Goal: Transaction & Acquisition: Purchase product/service

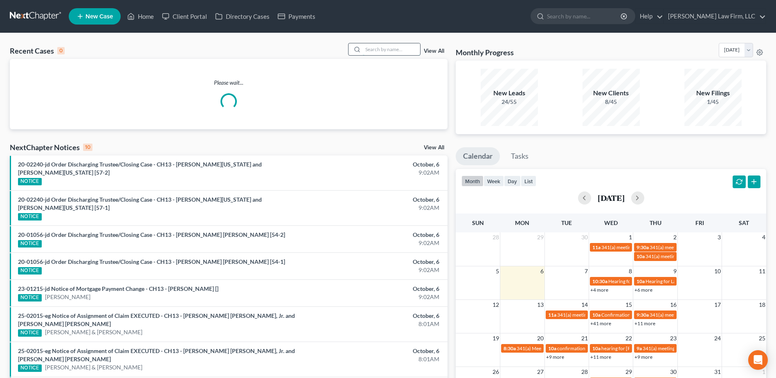
click at [388, 47] on input "search" at bounding box center [391, 49] width 57 height 12
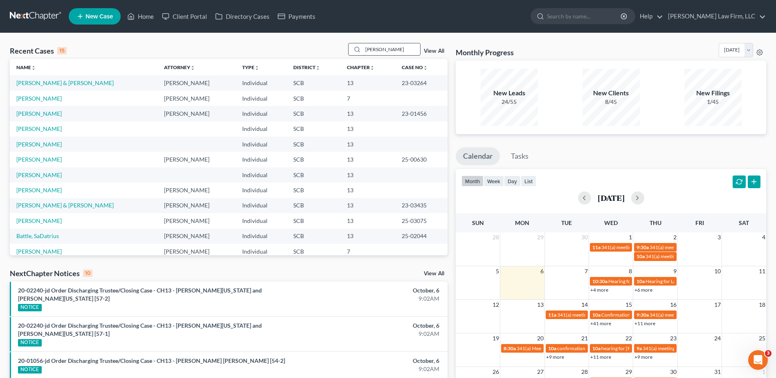
type input "[PERSON_NAME]"
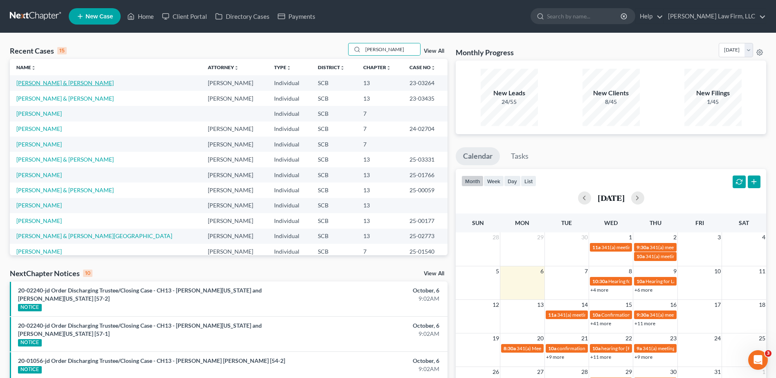
click at [49, 81] on link "[PERSON_NAME] & [PERSON_NAME]" at bounding box center [64, 82] width 97 height 7
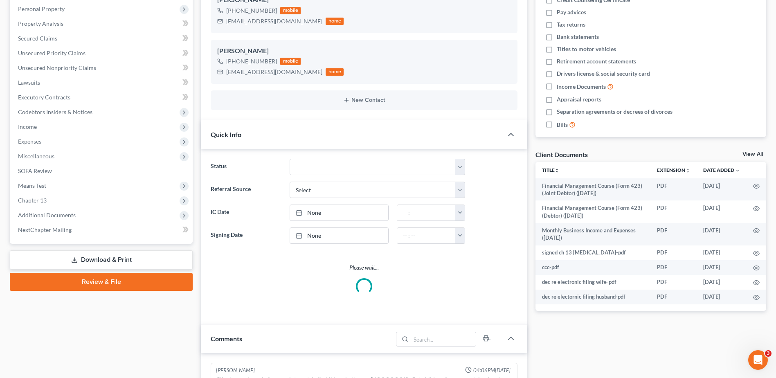
select select "0"
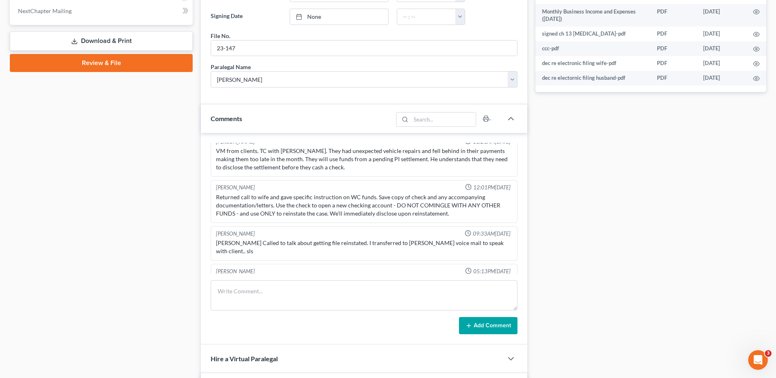
scroll to position [409, 0]
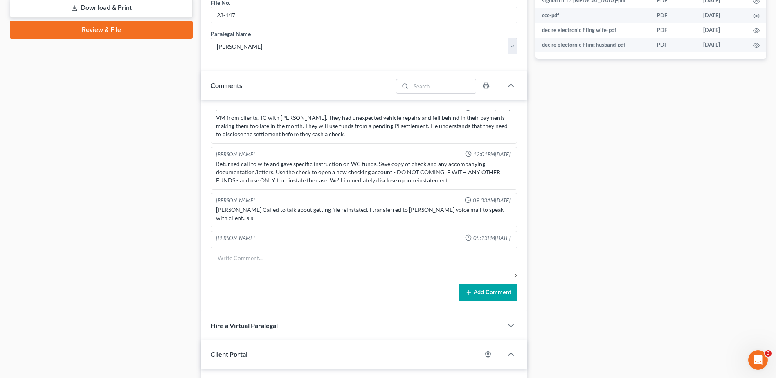
drag, startPoint x: 137, startPoint y: 185, endPoint x: 213, endPoint y: 167, distance: 78.2
click at [140, 184] on div "Case Dashboard Payments Invoices Payments Payments Credit Report Client Profile" at bounding box center [101, 59] width 191 height 779
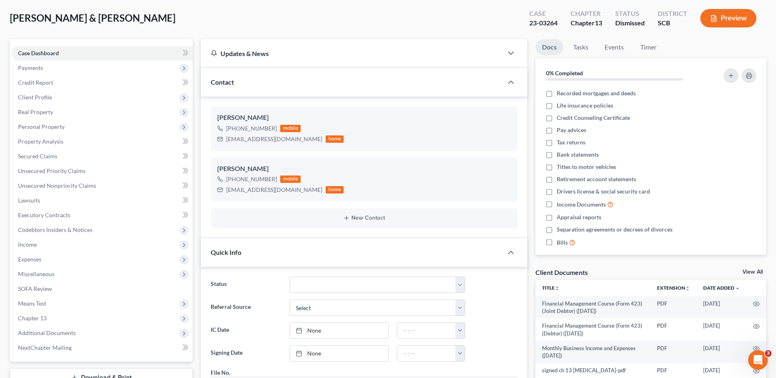
scroll to position [0, 0]
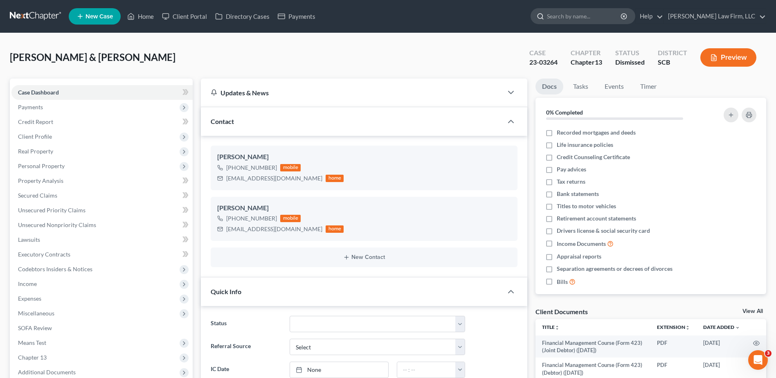
drag, startPoint x: 594, startPoint y: 16, endPoint x: 594, endPoint y: 24, distance: 7.4
click at [594, 20] on input "search" at bounding box center [584, 16] width 75 height 15
type input "battle"
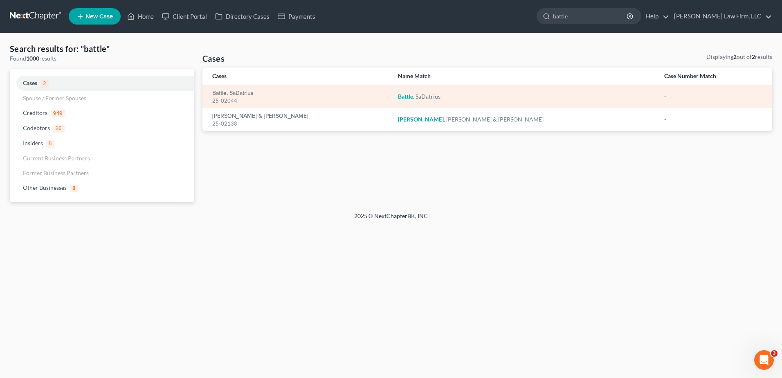
click at [231, 98] on div "25-02044" at bounding box center [298, 101] width 173 height 8
click at [229, 92] on link "Battle, SaDatrius" at bounding box center [232, 93] width 41 height 6
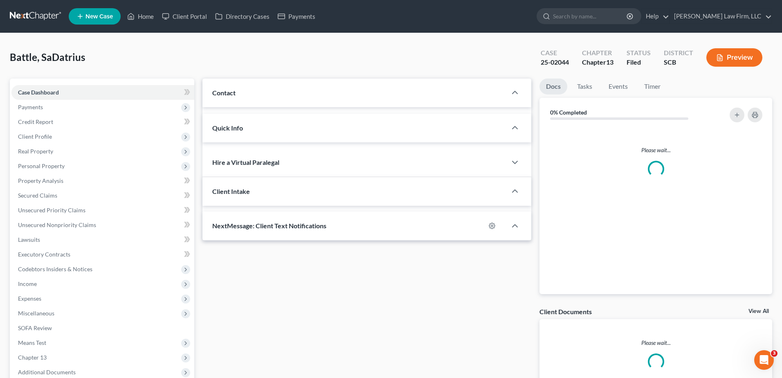
select select "0"
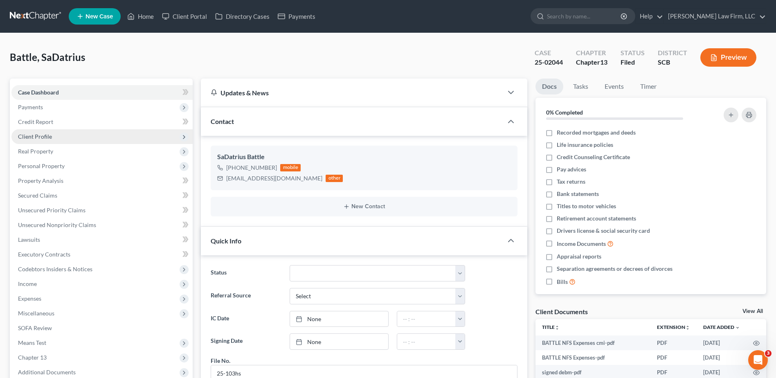
scroll to position [370, 0]
click at [58, 139] on span "Client Profile" at bounding box center [101, 136] width 181 height 15
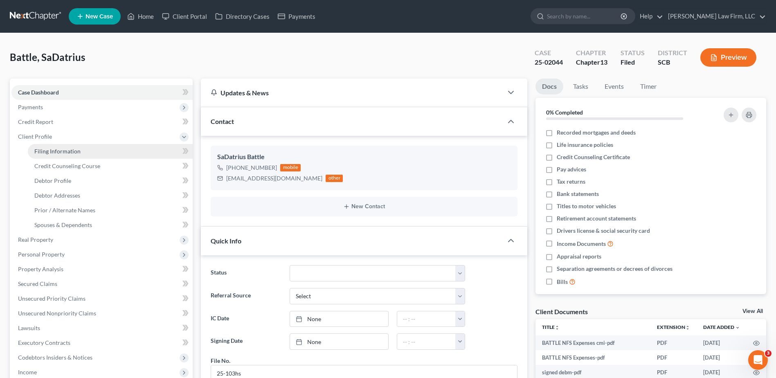
click at [64, 156] on link "Filing Information" at bounding box center [110, 151] width 165 height 15
select select "1"
select select "0"
select select "3"
select select "42"
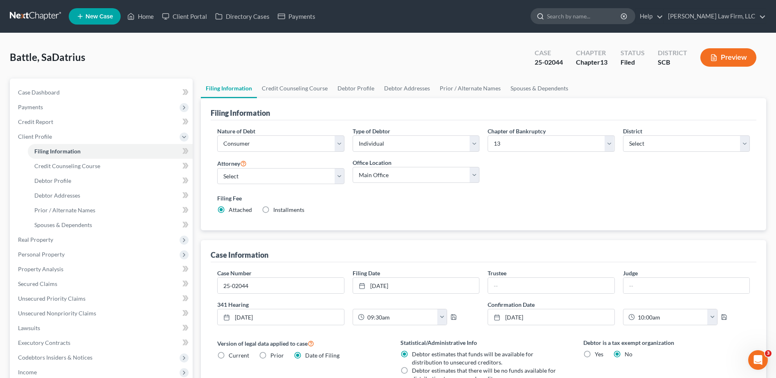
click at [579, 22] on input "search" at bounding box center [584, 16] width 75 height 15
type input "rlt"
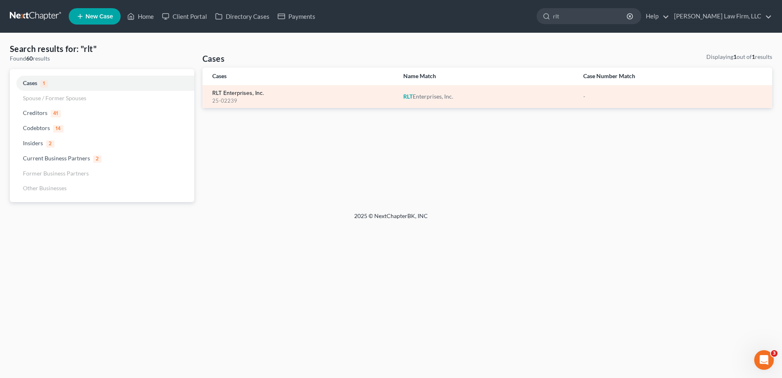
click at [237, 96] on link "RLT Enterprises, Inc." at bounding box center [238, 93] width 52 height 6
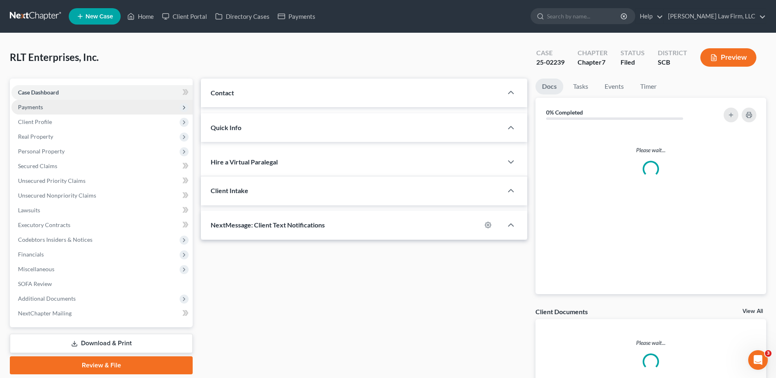
select select "0"
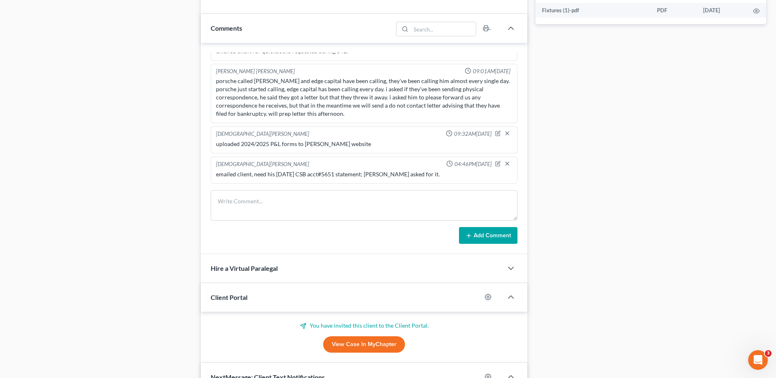
scroll to position [409, 0]
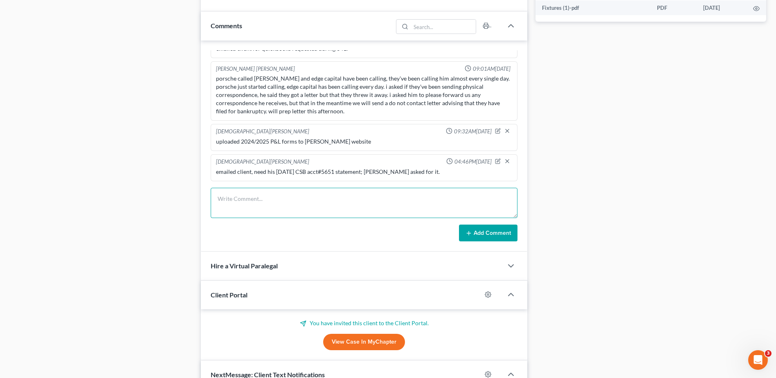
click at [241, 201] on textarea at bounding box center [364, 203] width 307 height 30
click at [274, 201] on textarea "362-1301 filed by" at bounding box center [364, 203] width 307 height 30
paste textarea "Benjamin Edward Grimsley of Smith Robinson Holler Dubose & Morgan, LLC on behal…"
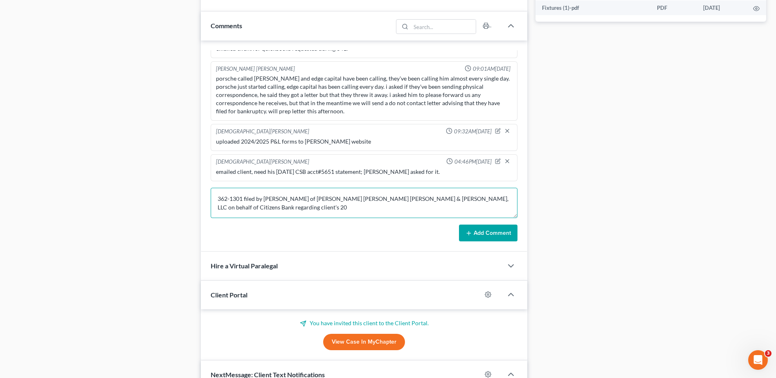
click at [308, 206] on textarea "362-1301 filed by Benjamin Edward Grimsley of Smith Robinson Holler Dubose & Mo…" at bounding box center [364, 203] width 307 height 30
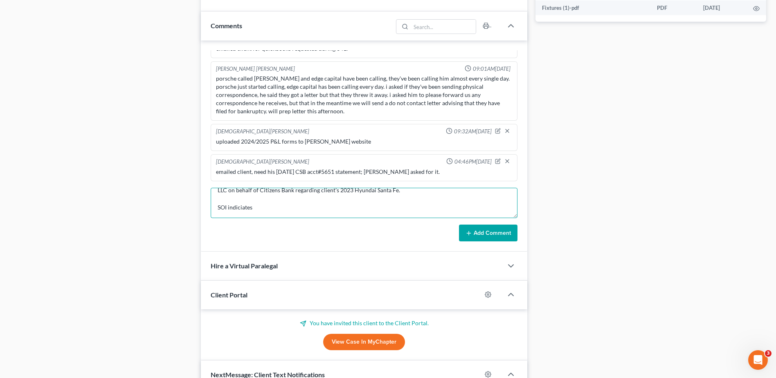
scroll to position [27, 0]
click at [272, 207] on textarea "362-1301 filed by Benjamin Edward Grimsley of Smith Robinson Holler Dubose & Mo…" at bounding box center [364, 203] width 307 height 30
type textarea "362-1301 filed by Benjamin Edward Grimsley of Smith Robinson Holler Dubose & Mo…"
click at [481, 232] on button "Add Comment" at bounding box center [488, 233] width 58 height 17
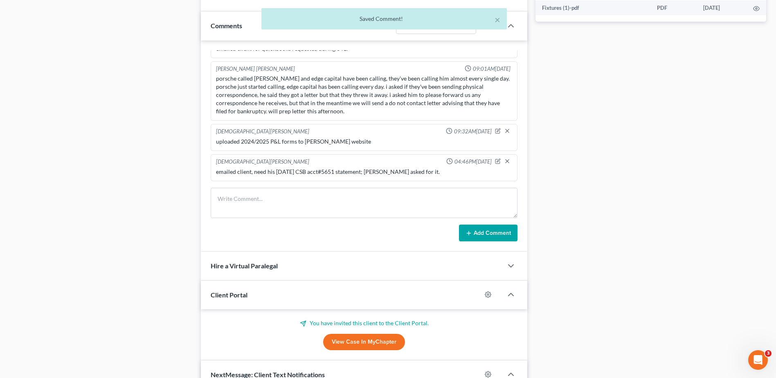
scroll to position [575, 0]
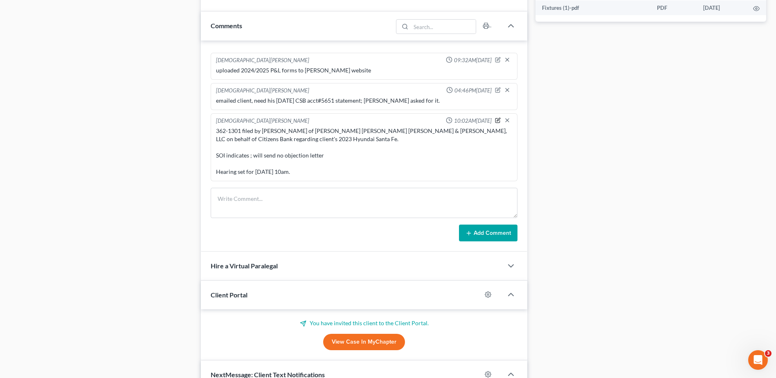
drag, startPoint x: 489, startPoint y: 122, endPoint x: 459, endPoint y: 121, distance: 30.3
click at [495, 122] on icon "button" at bounding box center [498, 120] width 6 height 6
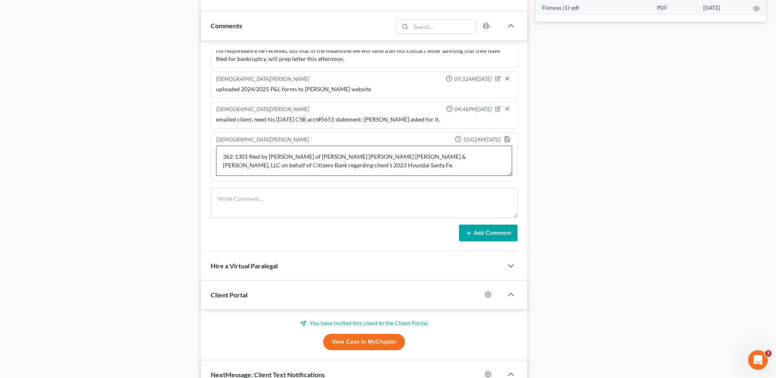
scroll to position [29, 0]
type textarea "362-1301 filed by Benjamin Edward Grimsley of Smith Robinson Holler Dubose & Mo…"
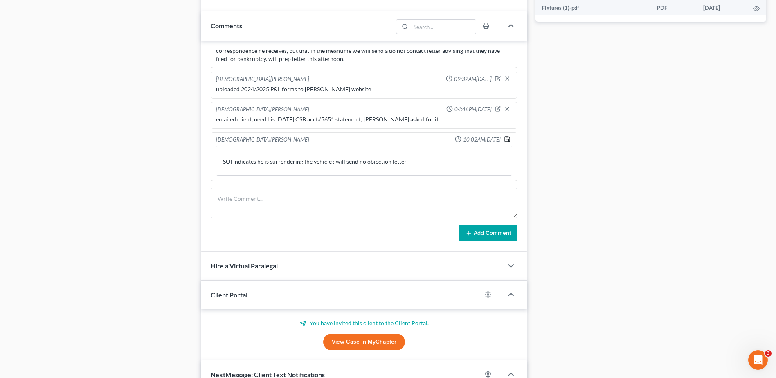
click at [504, 137] on icon "button" at bounding box center [507, 139] width 7 height 7
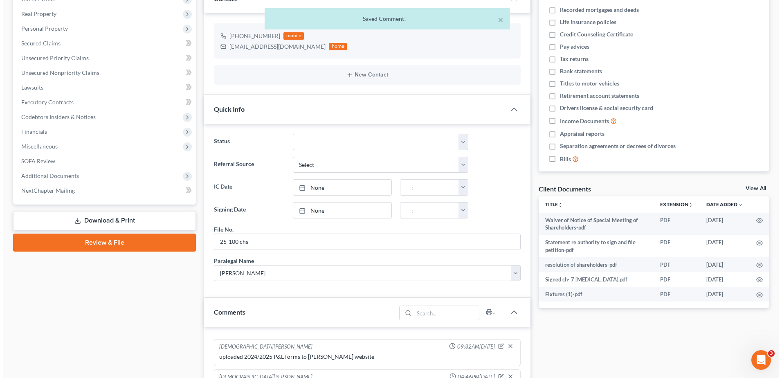
scroll to position [0, 0]
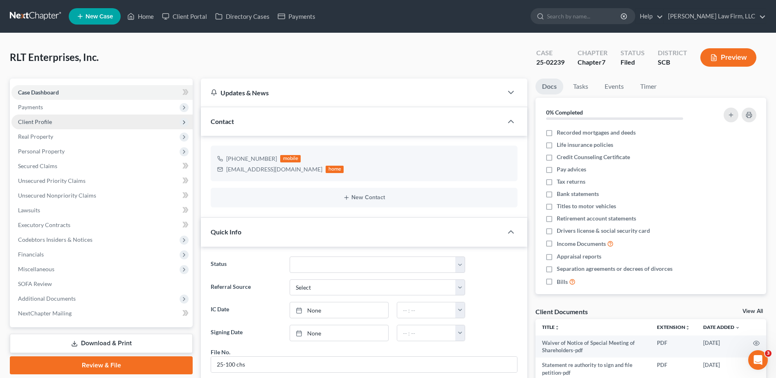
drag, startPoint x: 49, startPoint y: 123, endPoint x: 58, endPoint y: 137, distance: 16.8
click at [49, 123] on span "Client Profile" at bounding box center [35, 121] width 34 height 7
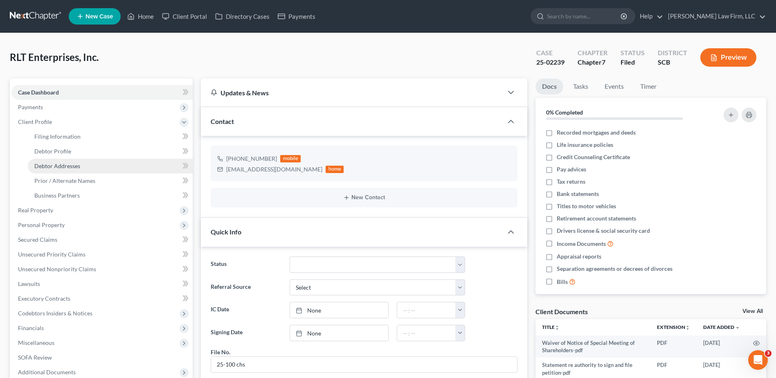
click at [70, 167] on span "Debtor Addresses" at bounding box center [57, 165] width 46 height 7
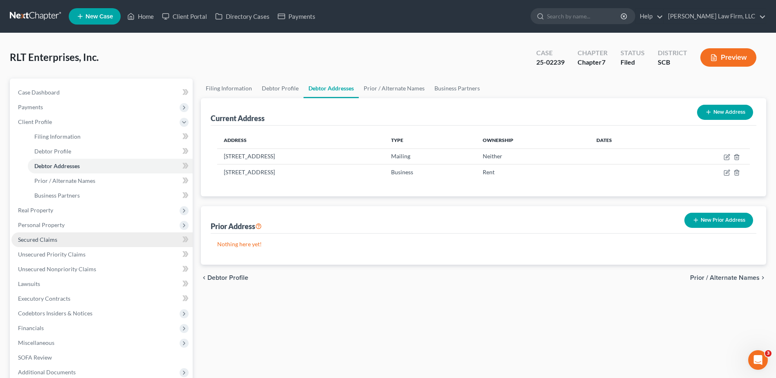
click at [43, 236] on span "Secured Claims" at bounding box center [37, 239] width 39 height 7
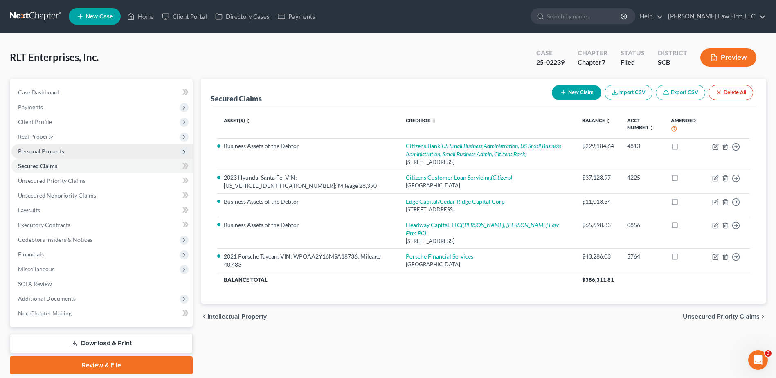
click at [44, 151] on span "Personal Property" at bounding box center [41, 151] width 47 height 7
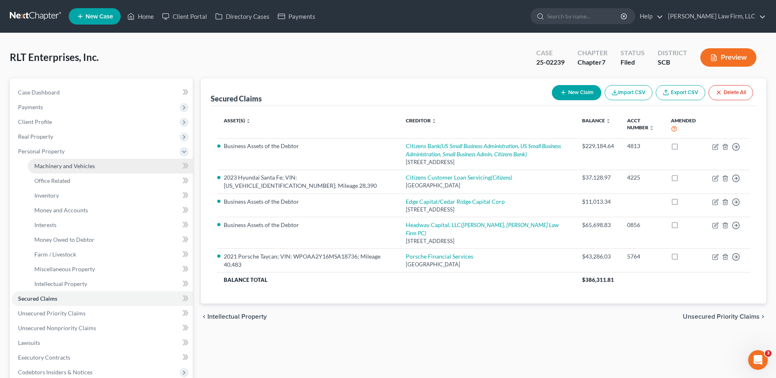
click at [60, 165] on span "Machinery and Vehicles" at bounding box center [64, 165] width 61 height 7
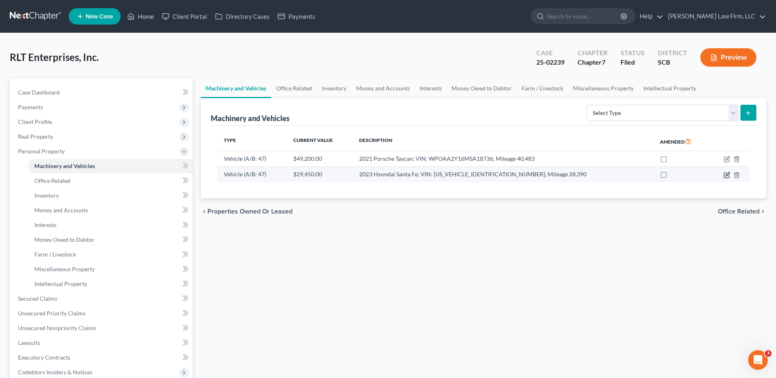
click at [725, 175] on icon "button" at bounding box center [726, 175] width 7 height 7
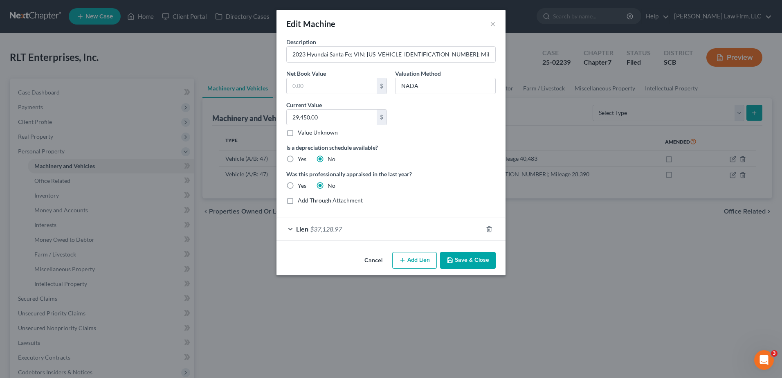
click at [393, 226] on div "Lien $37,128.97" at bounding box center [379, 229] width 206 height 22
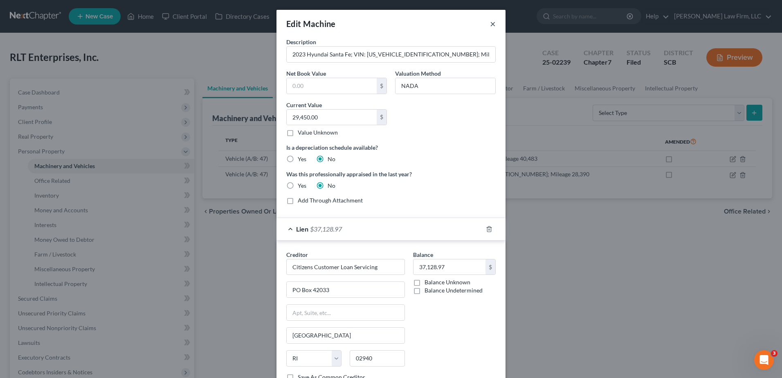
click at [490, 23] on button "×" at bounding box center [493, 24] width 6 height 10
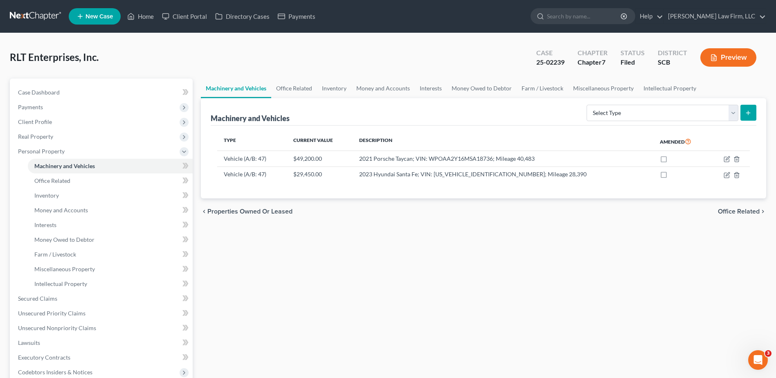
click at [730, 57] on button "Preview" at bounding box center [728, 57] width 56 height 18
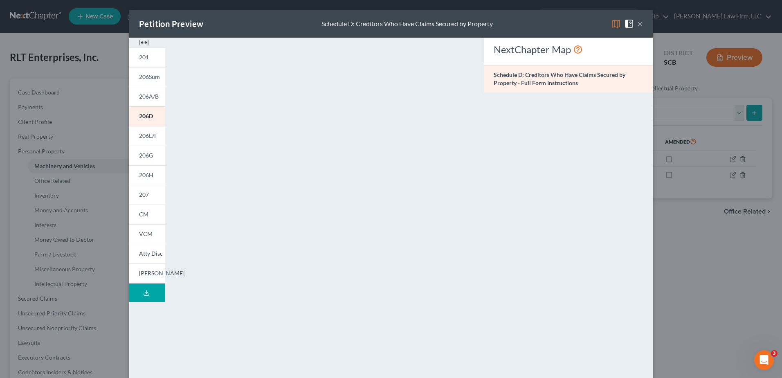
click at [638, 27] on button "×" at bounding box center [640, 24] width 6 height 10
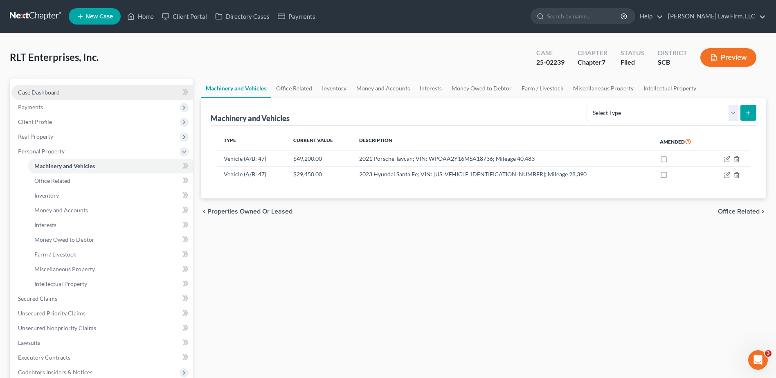
click at [47, 89] on span "Case Dashboard" at bounding box center [39, 92] width 42 height 7
select select "0"
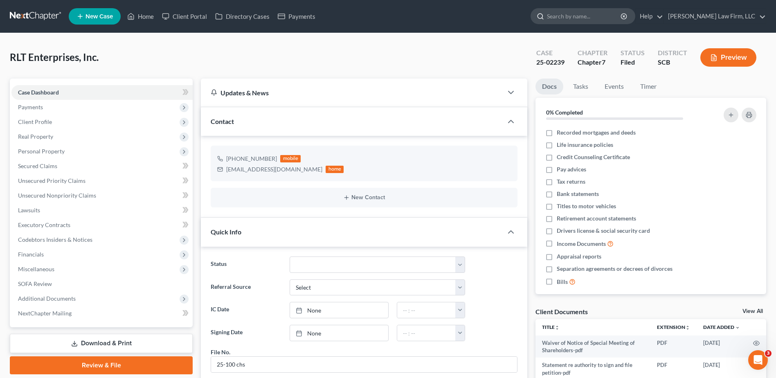
click at [600, 17] on input "search" at bounding box center [584, 16] width 75 height 15
type input "u"
type input "cumming"
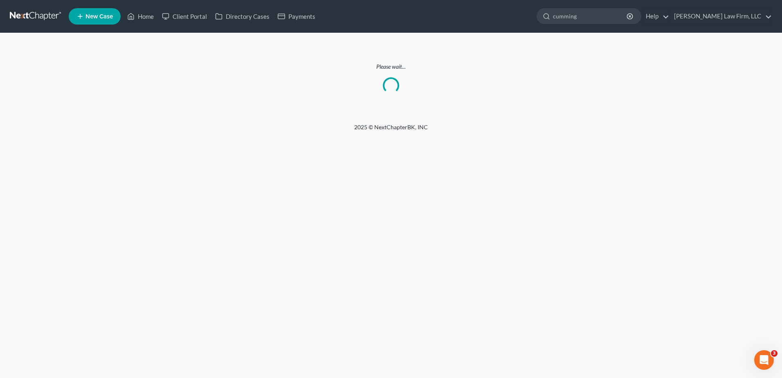
drag, startPoint x: 319, startPoint y: 209, endPoint x: 274, endPoint y: 143, distance: 79.7
click at [319, 208] on div "Home New Case Client Portal Directory Cases Payments Meredith Law Firm, LLC kbu…" at bounding box center [391, 189] width 782 height 378
drag, startPoint x: 35, startPoint y: 18, endPoint x: 51, endPoint y: 0, distance: 23.5
click at [35, 18] on link at bounding box center [36, 16] width 52 height 15
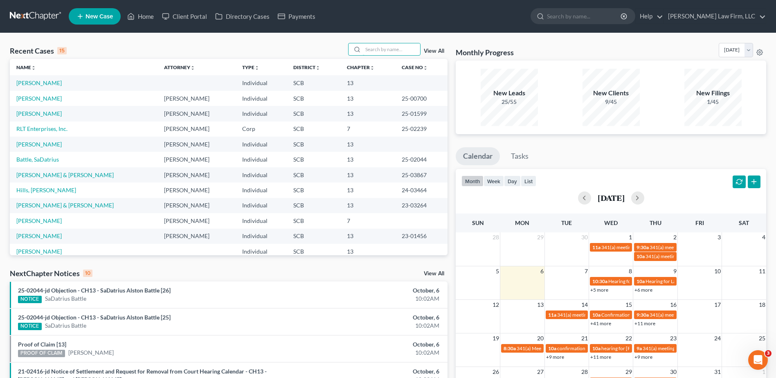
drag, startPoint x: 365, startPoint y: 48, endPoint x: 355, endPoint y: 57, distance: 13.6
click at [364, 47] on input "search" at bounding box center [391, 49] width 57 height 12
type input "[DATE]"
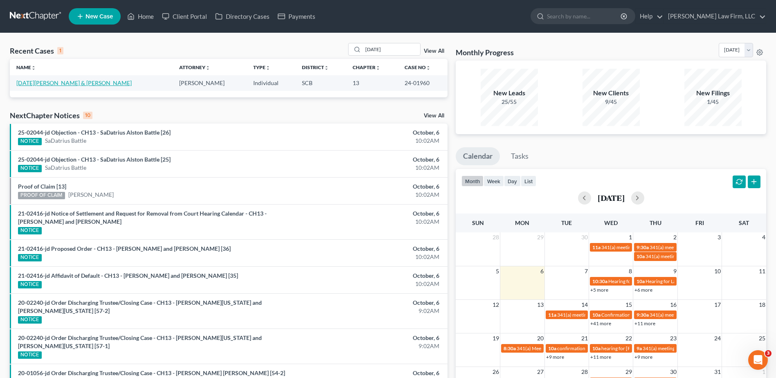
click at [38, 81] on link "[DATE][PERSON_NAME] & [PERSON_NAME]" at bounding box center [73, 82] width 115 height 7
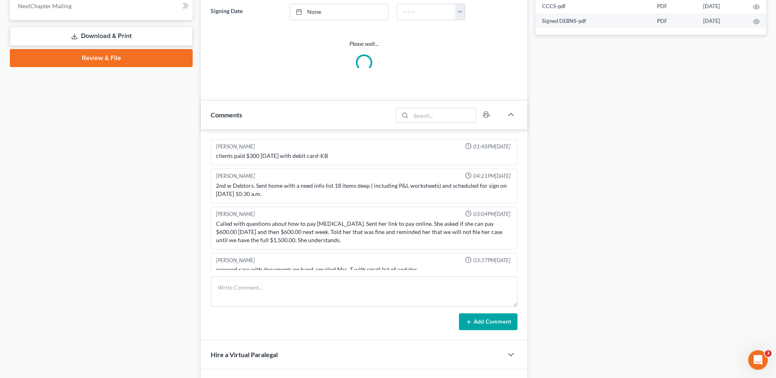
select select "1"
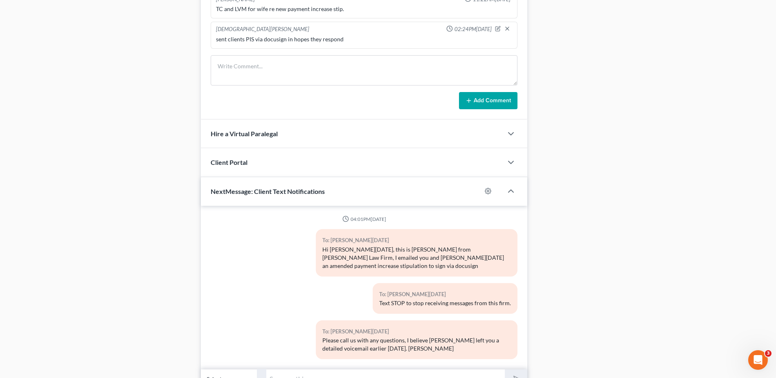
scroll to position [641, 0]
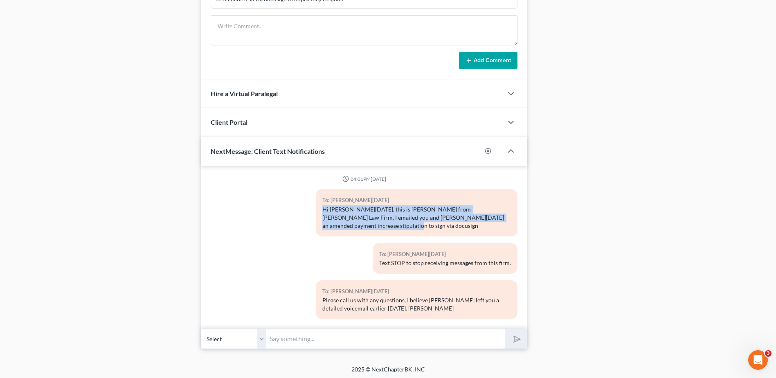
drag, startPoint x: 511, startPoint y: 218, endPoint x: 319, endPoint y: 212, distance: 191.5
click at [321, 212] on div "To: [PERSON_NAME][DATE] Hi [PERSON_NAME][DATE], this is [PERSON_NAME] from [PER…" at bounding box center [417, 212] width 202 height 47
copy div "Hi [PERSON_NAME][DATE], this is [PERSON_NAME] from [PERSON_NAME] Law Firm, I em…"
click at [227, 345] on select "Select [PHONE_NUMBER] - [PERSON_NAME][DATE] [PHONE_NUMBER] - [PERSON_NAME][DATE]" at bounding box center [233, 339] width 65 height 20
click at [201, 329] on select "Select [PHONE_NUMBER] - [PERSON_NAME][DATE] [PHONE_NUMBER] - [PERSON_NAME][DATE]" at bounding box center [233, 339] width 65 height 20
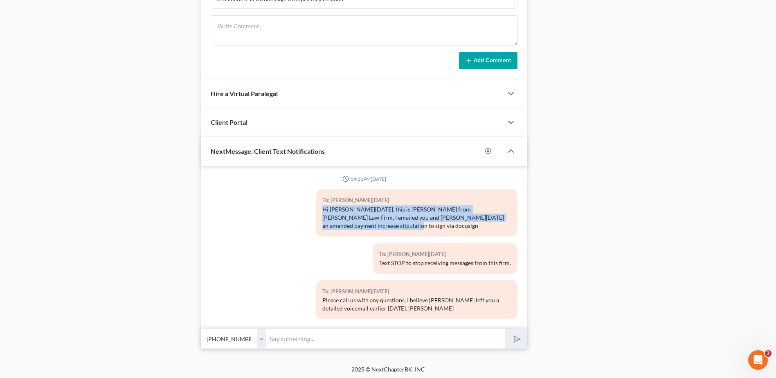
click at [236, 336] on select "Select [PHONE_NUMBER] - [PERSON_NAME][DATE] [PHONE_NUMBER] - [PERSON_NAME][DATE]" at bounding box center [233, 339] width 65 height 20
select select "0"
click at [201, 329] on select "Select [PHONE_NUMBER] - [PERSON_NAME][DATE] [PHONE_NUMBER] - [PERSON_NAME][DATE]" at bounding box center [233, 339] width 65 height 20
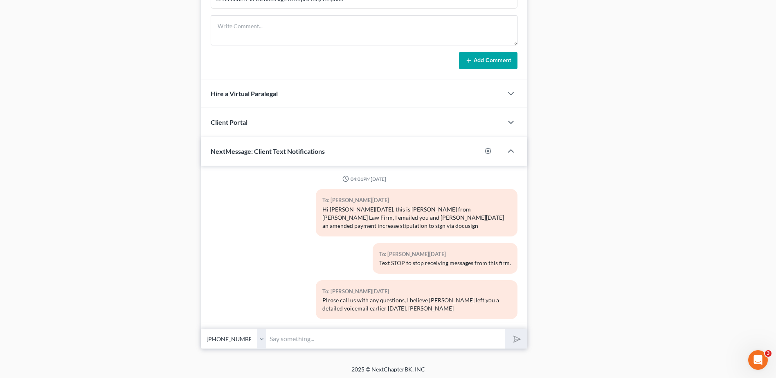
click at [307, 335] on input "text" at bounding box center [385, 339] width 238 height 20
paste input "Hi [PERSON_NAME][DATE], this is [PERSON_NAME] from [PERSON_NAME] Law Firm, I em…"
click at [294, 335] on input "Hi [PERSON_NAME][DATE], this is [PERSON_NAME] from [PERSON_NAME] Law Firm, I em…" at bounding box center [385, 339] width 238 height 20
type input "Hi [PERSON_NAME][DATE], this is [PERSON_NAME] from [PERSON_NAME] Law Firm, I em…"
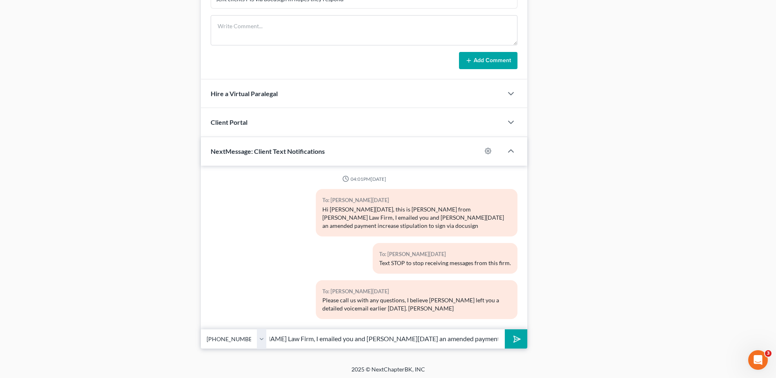
click at [505, 329] on button "submit" at bounding box center [516, 338] width 22 height 19
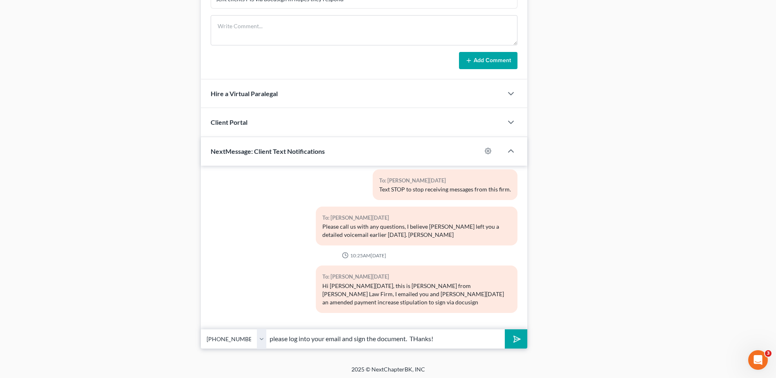
type input "please log into your email and sign the document. THanks!"
click at [505, 329] on button "submit" at bounding box center [516, 338] width 22 height 19
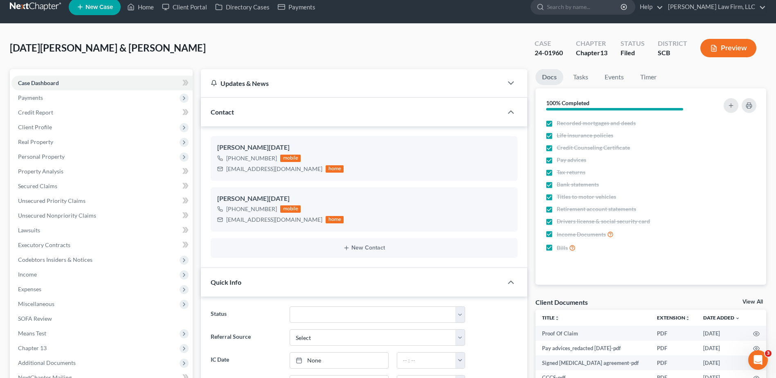
scroll to position [0, 0]
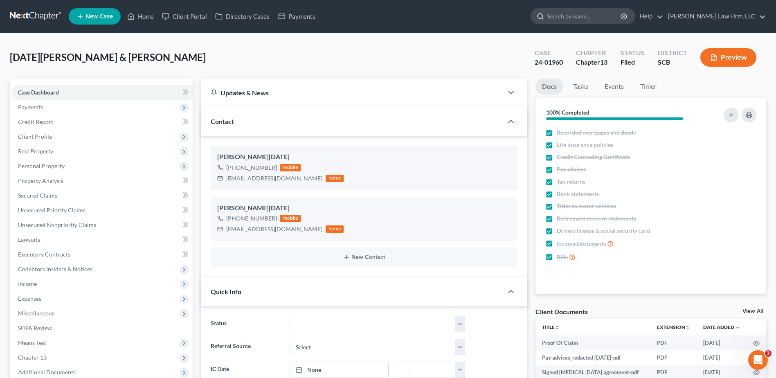
drag, startPoint x: 596, startPoint y: 1, endPoint x: 596, endPoint y: 10, distance: 8.6
click at [596, 4] on nav "Home New Case Client Portal Directory Cases Payments [PERSON_NAME] Law Firm, LL…" at bounding box center [388, 16] width 776 height 33
drag, startPoint x: 596, startPoint y: 10, endPoint x: 596, endPoint y: 17, distance: 7.4
click at [596, 12] on input "search" at bounding box center [584, 16] width 75 height 15
type input "beaufort"
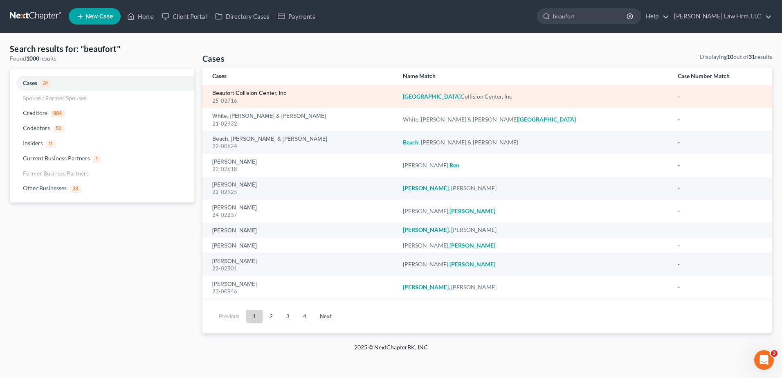
click at [247, 91] on link "Beaufort Collision Center, Inc" at bounding box center [249, 93] width 74 height 6
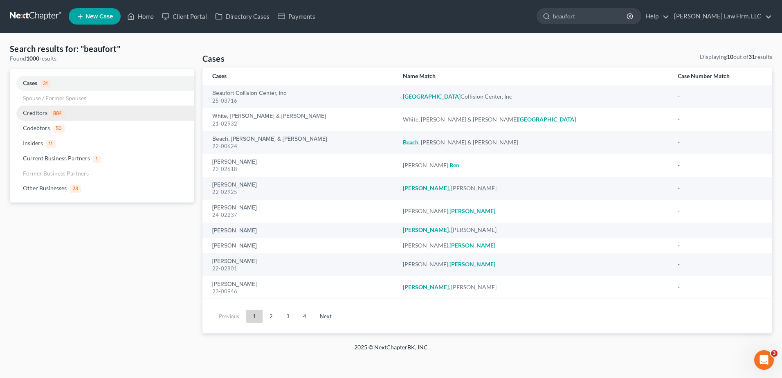
select select "4"
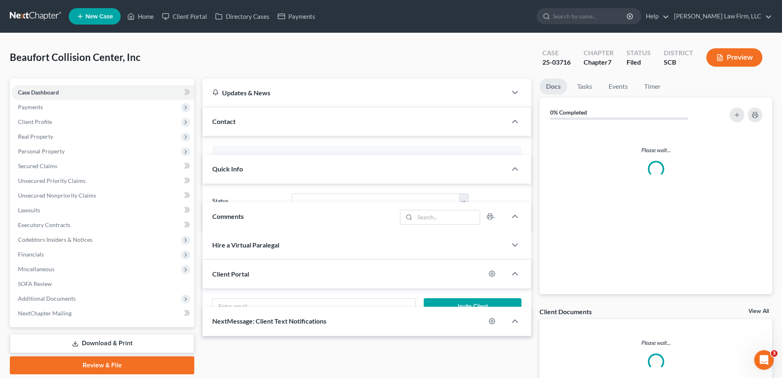
select select "0"
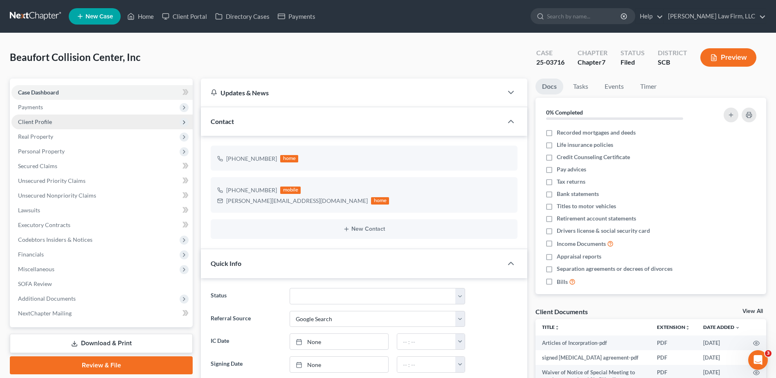
scroll to position [71, 0]
click at [40, 121] on span "Client Profile" at bounding box center [35, 121] width 34 height 7
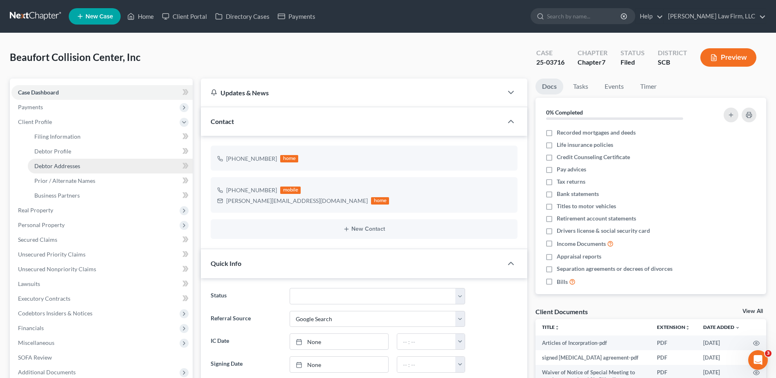
click at [59, 168] on span "Debtor Addresses" at bounding box center [57, 165] width 46 height 7
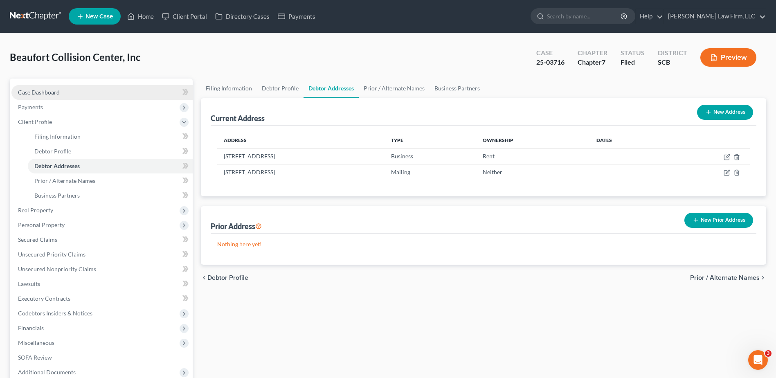
click at [58, 89] on span "Case Dashboard" at bounding box center [39, 92] width 42 height 7
select select "4"
select select "0"
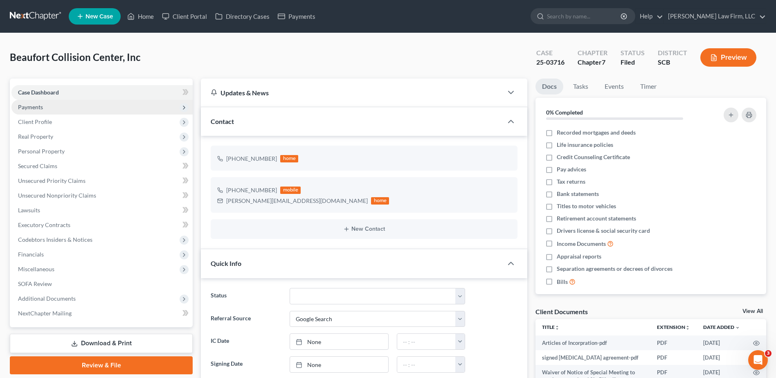
scroll to position [71, 0]
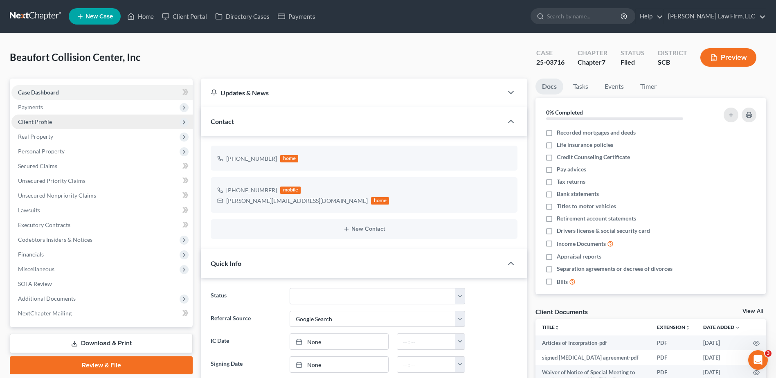
click at [44, 125] on span "Client Profile" at bounding box center [101, 121] width 181 height 15
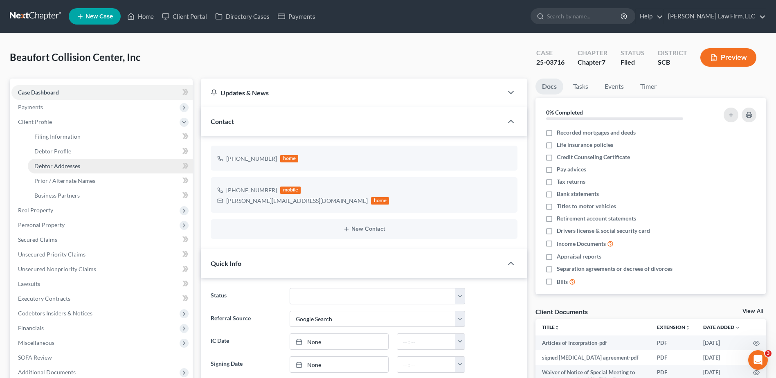
click at [73, 165] on span "Debtor Addresses" at bounding box center [57, 165] width 46 height 7
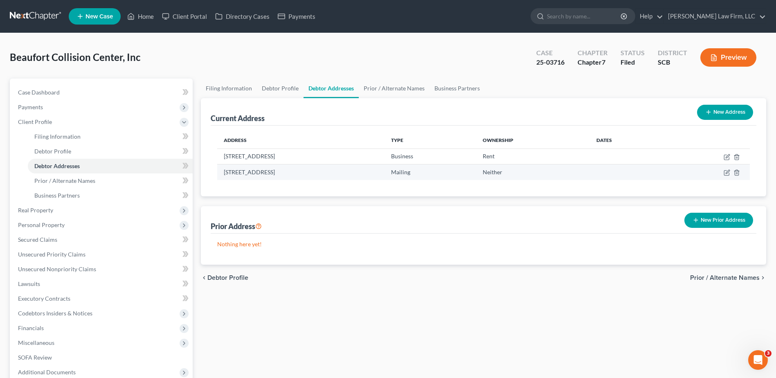
drag, startPoint x: 225, startPoint y: 170, endPoint x: 315, endPoint y: 172, distance: 90.0
click at [315, 172] on td "[STREET_ADDRESS]" at bounding box center [300, 172] width 167 height 16
click at [199, 85] on div "Filing Information Debtor Profile Debtor Addresses Prior / Alternate Names Busi…" at bounding box center [483, 263] width 573 height 369
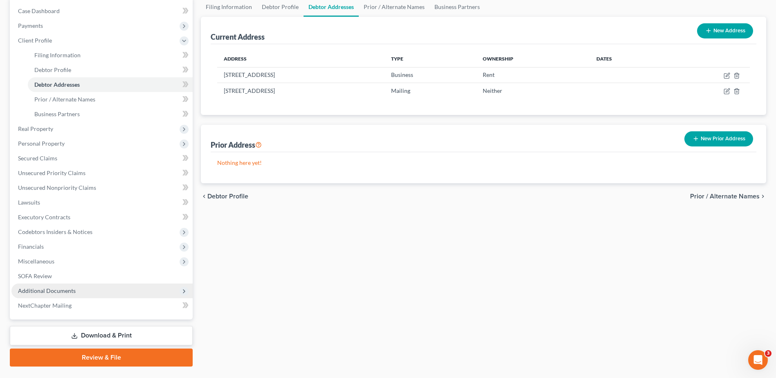
scroll to position [82, 0]
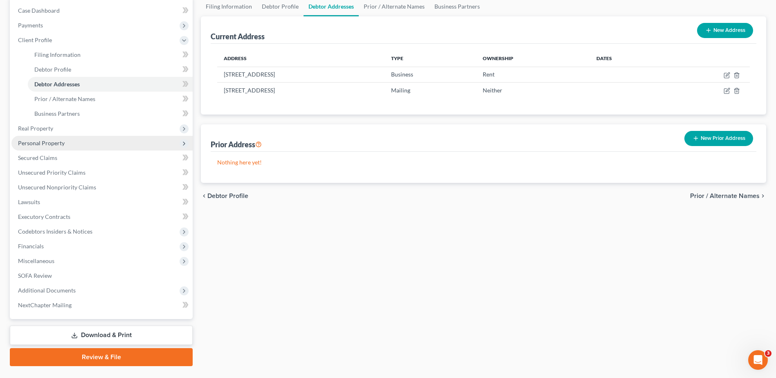
click at [45, 139] on span "Personal Property" at bounding box center [41, 142] width 47 height 7
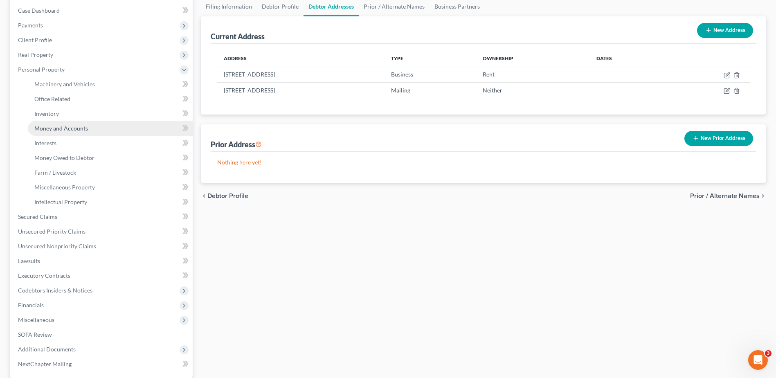
click at [51, 131] on span "Money and Accounts" at bounding box center [61, 128] width 54 height 7
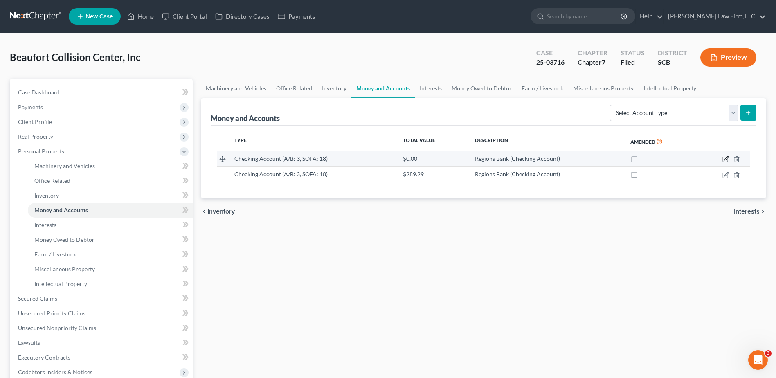
click at [726, 158] on icon "button" at bounding box center [726, 159] width 4 height 4
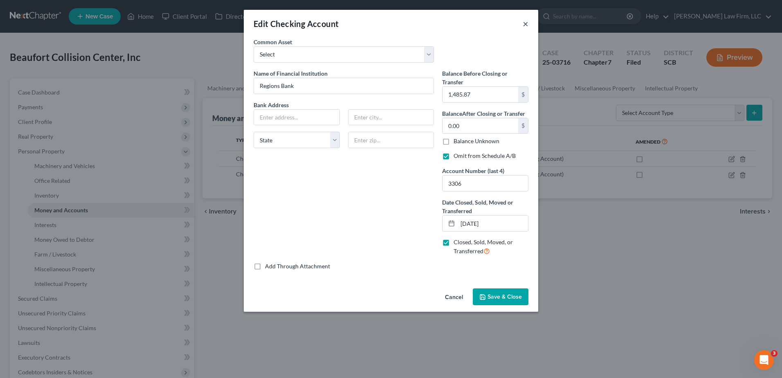
drag, startPoint x: 526, startPoint y: 24, endPoint x: 572, endPoint y: 43, distance: 50.0
click at [527, 24] on button "×" at bounding box center [526, 24] width 6 height 10
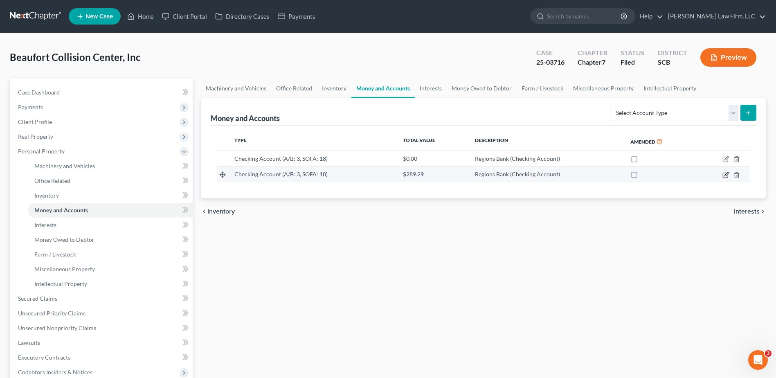
click at [725, 175] on icon "button" at bounding box center [726, 174] width 4 height 4
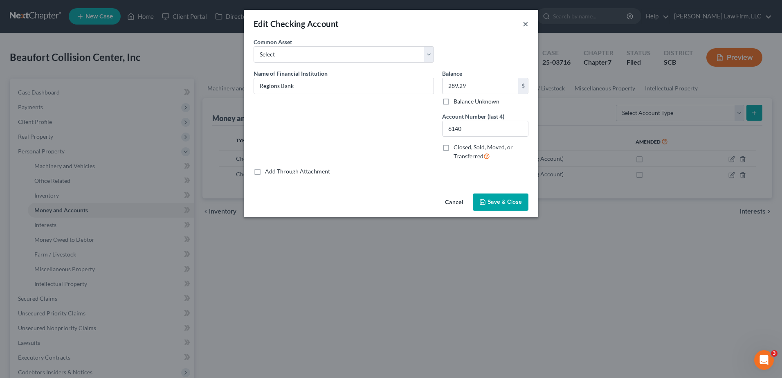
click at [525, 22] on button "×" at bounding box center [526, 24] width 6 height 10
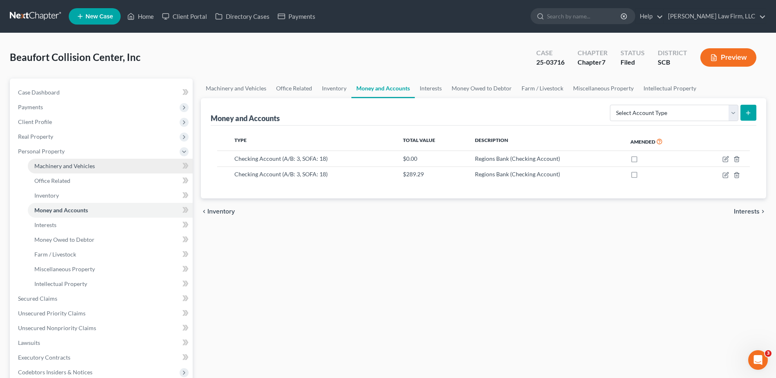
click at [51, 168] on span "Machinery and Vehicles" at bounding box center [64, 165] width 61 height 7
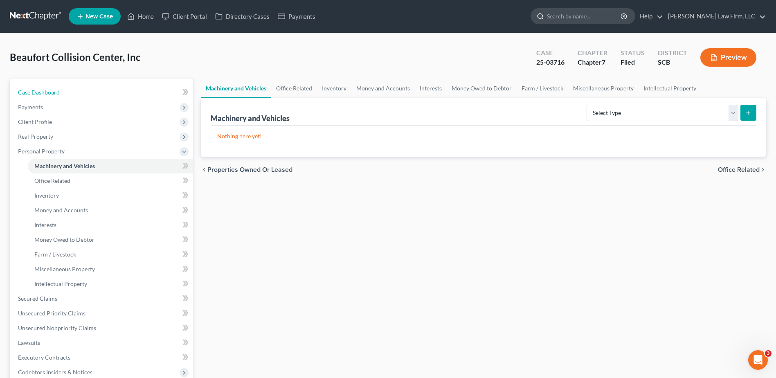
click at [42, 90] on span "Case Dashboard" at bounding box center [39, 92] width 42 height 7
select select "4"
select select "0"
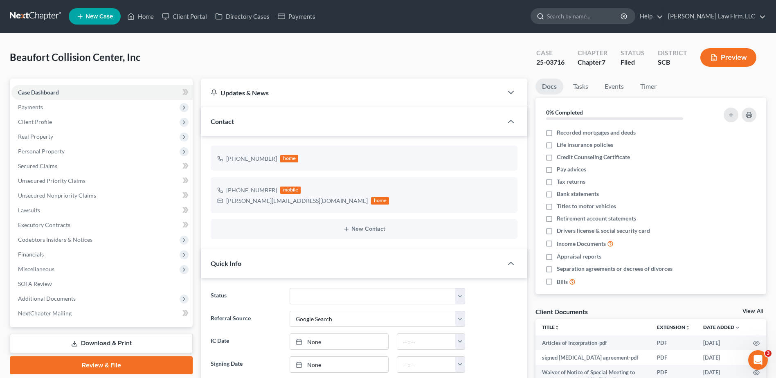
click at [597, 13] on input "search" at bounding box center [584, 16] width 75 height 15
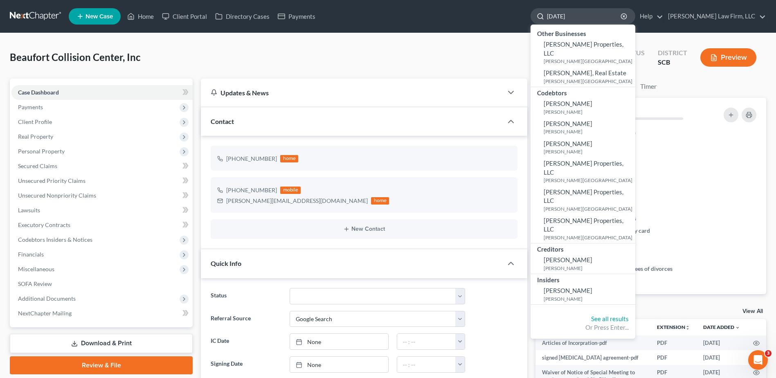
type input "[DATE]"
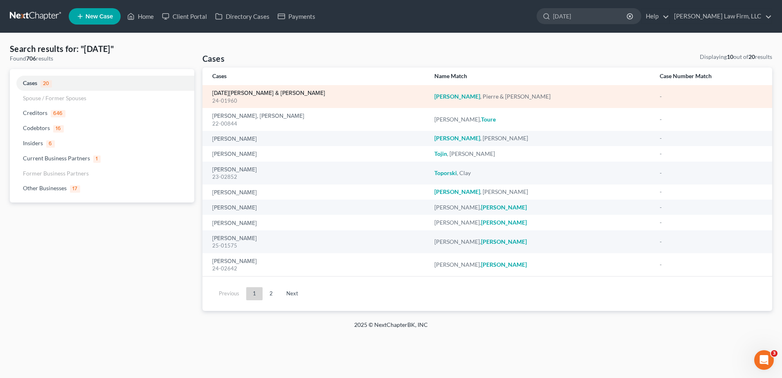
click at [250, 92] on link "[DATE][PERSON_NAME] & [PERSON_NAME]" at bounding box center [268, 93] width 113 height 6
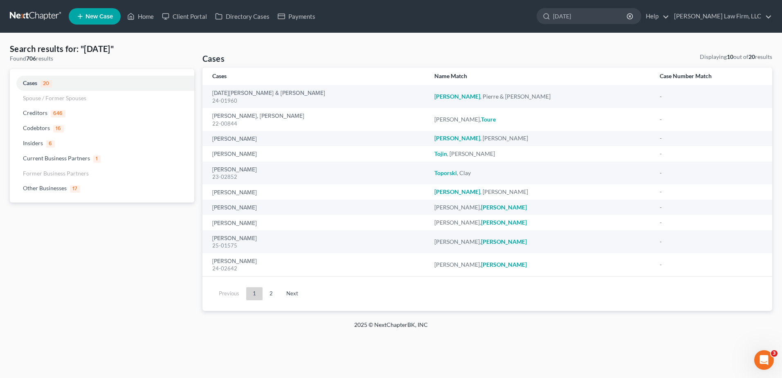
select select "1"
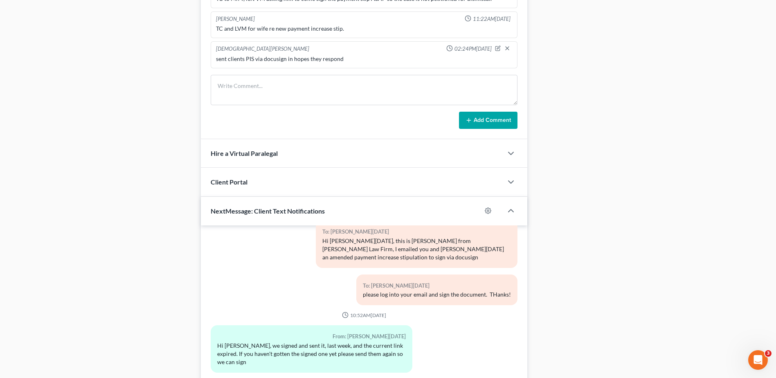
scroll to position [643, 0]
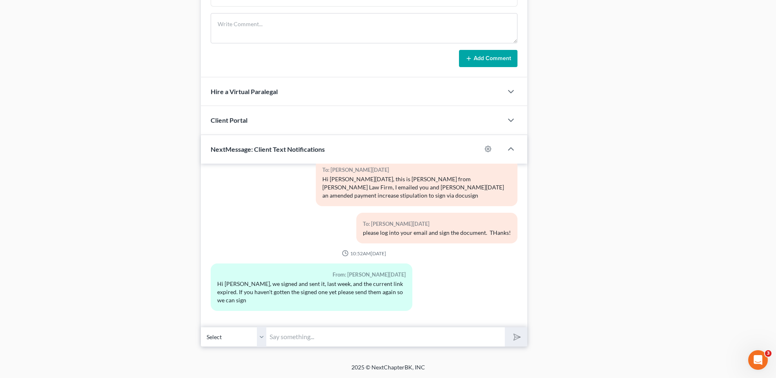
click at [319, 338] on input "text" at bounding box center [385, 337] width 238 height 20
type input "U"
type input "Just resent the document via docusign!"
click at [505, 327] on button "submit" at bounding box center [516, 336] width 22 height 19
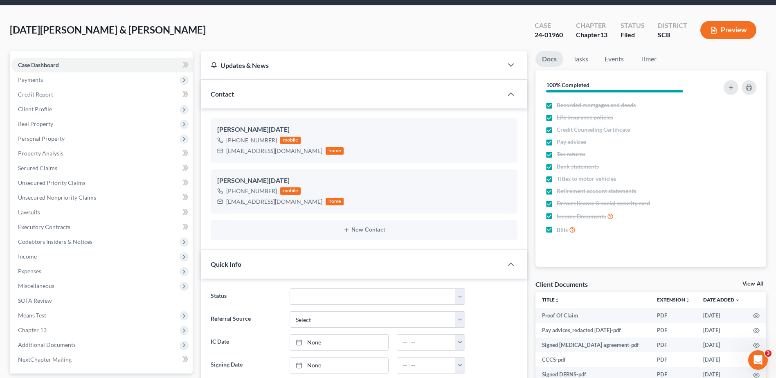
scroll to position [0, 0]
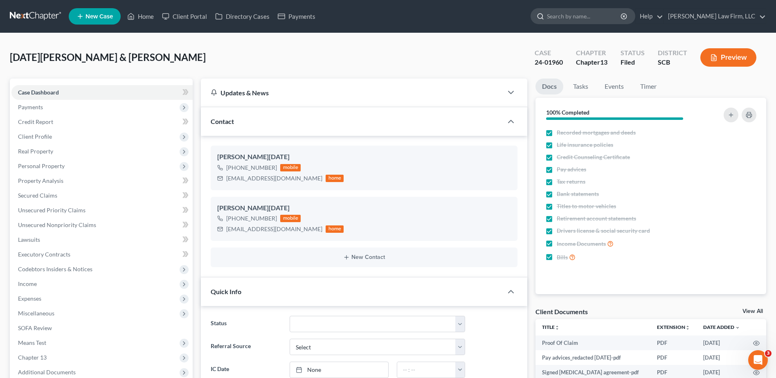
click at [586, 20] on input "search" at bounding box center [584, 16] width 75 height 15
type input "cara"
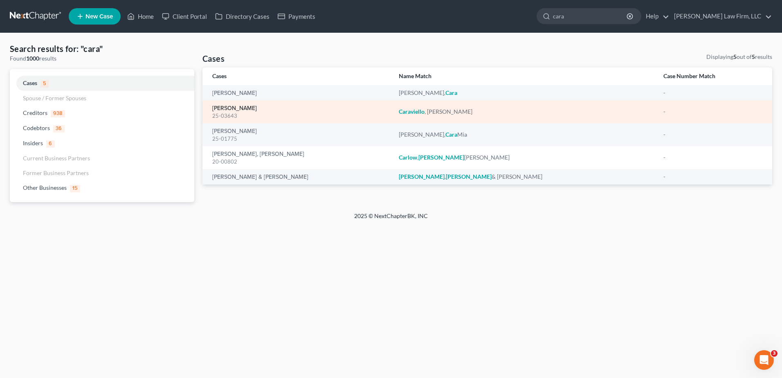
click at [245, 108] on link "[PERSON_NAME]" at bounding box center [234, 109] width 45 height 6
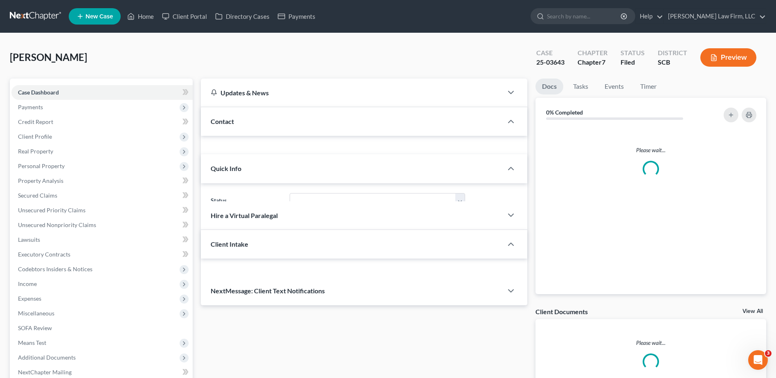
select select "0"
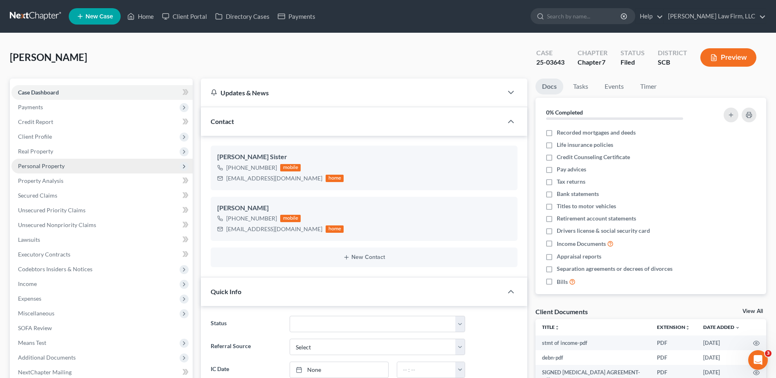
click at [45, 164] on span "Personal Property" at bounding box center [41, 165] width 47 height 7
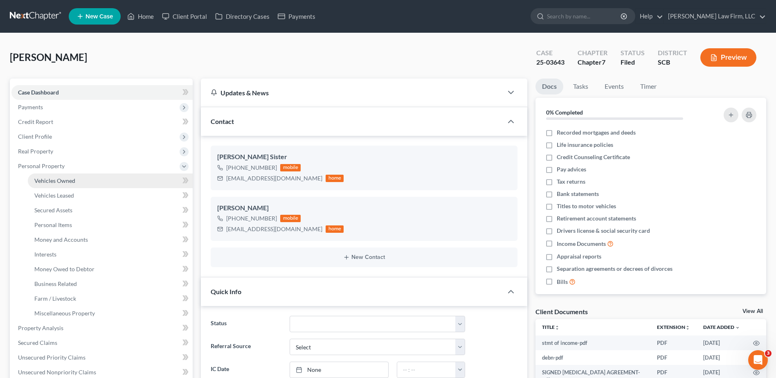
click at [56, 181] on span "Vehicles Owned" at bounding box center [54, 180] width 41 height 7
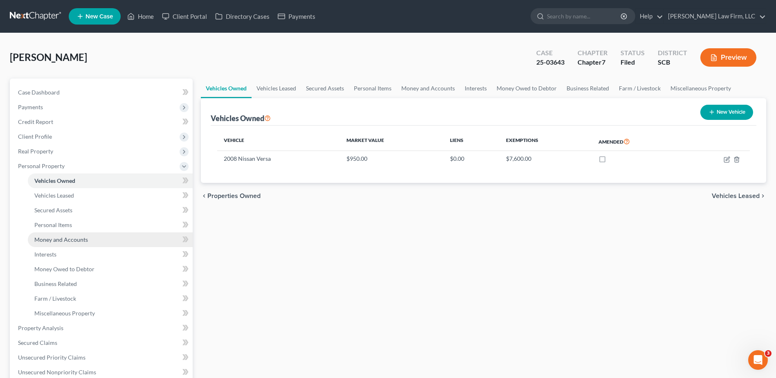
click at [55, 238] on span "Money and Accounts" at bounding box center [61, 239] width 54 height 7
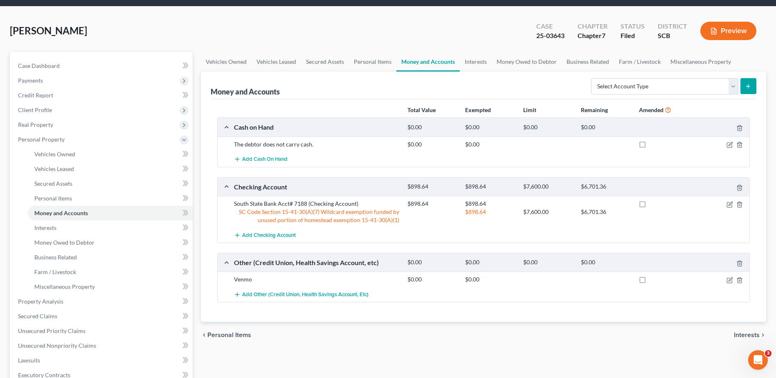
scroll to position [41, 0]
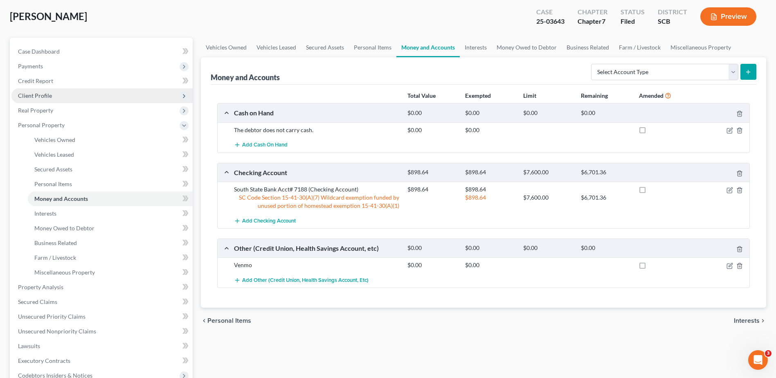
click at [49, 92] on span "Client Profile" at bounding box center [35, 95] width 34 height 7
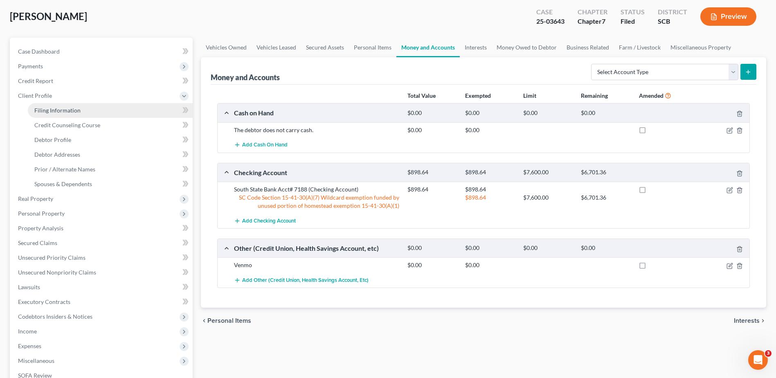
click at [63, 112] on span "Filing Information" at bounding box center [57, 110] width 46 height 7
select select "1"
select select "0"
select select "42"
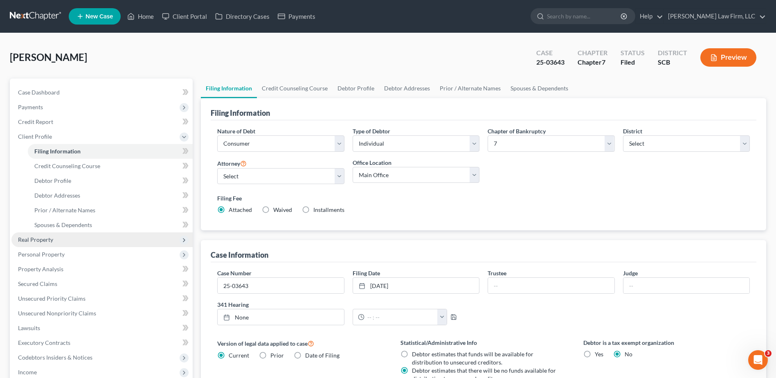
click at [50, 239] on span "Real Property" at bounding box center [35, 239] width 35 height 7
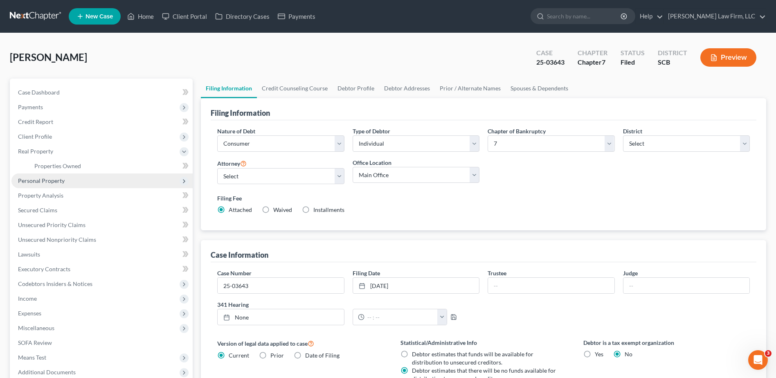
click at [54, 183] on span "Personal Property" at bounding box center [41, 180] width 47 height 7
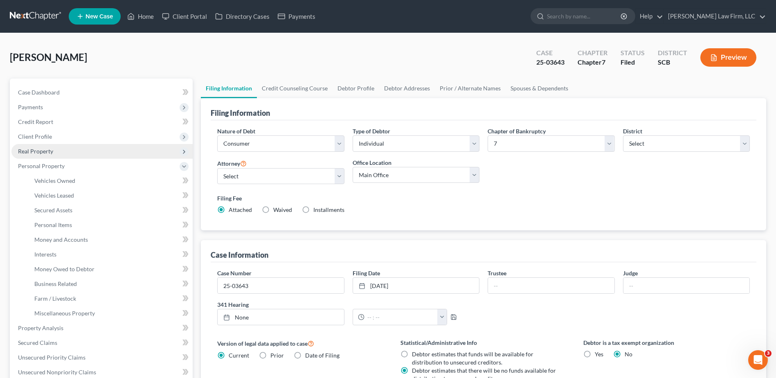
click at [45, 157] on span "Real Property" at bounding box center [101, 151] width 181 height 15
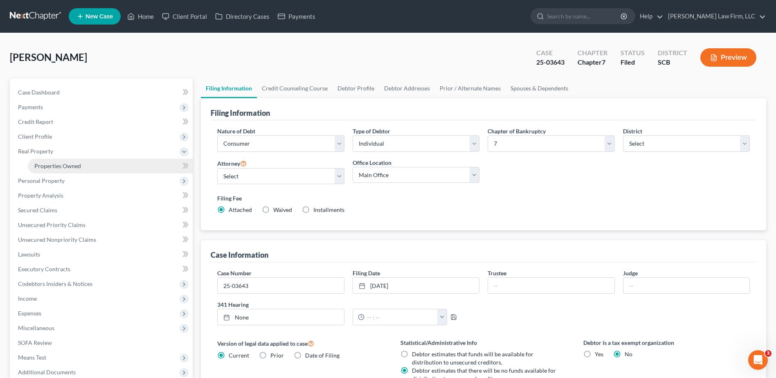
click at [61, 166] on span "Properties Owned" at bounding box center [57, 165] width 47 height 7
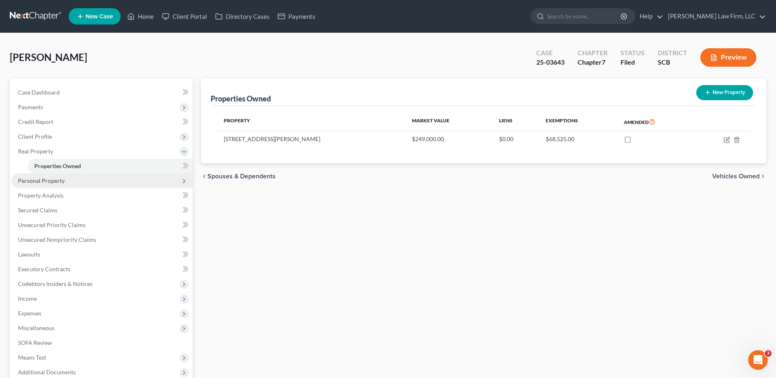
click at [41, 180] on span "Personal Property" at bounding box center [41, 180] width 47 height 7
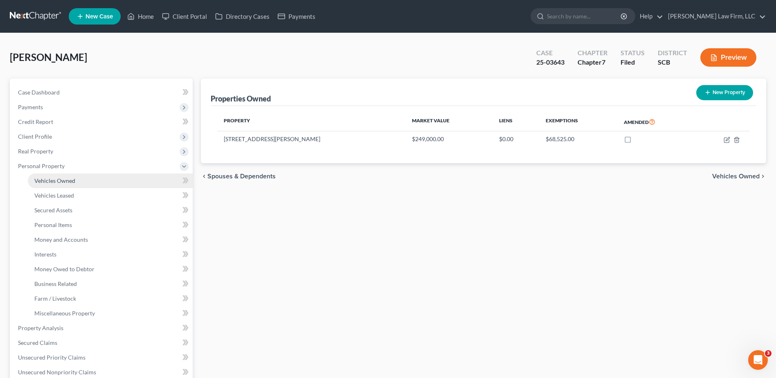
click at [58, 180] on span "Vehicles Owned" at bounding box center [54, 180] width 41 height 7
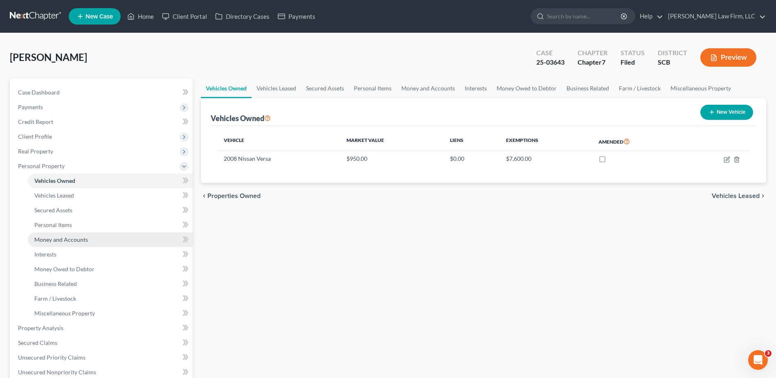
drag, startPoint x: 54, startPoint y: 237, endPoint x: 44, endPoint y: 233, distance: 10.3
click at [54, 237] on span "Money and Accounts" at bounding box center [61, 239] width 54 height 7
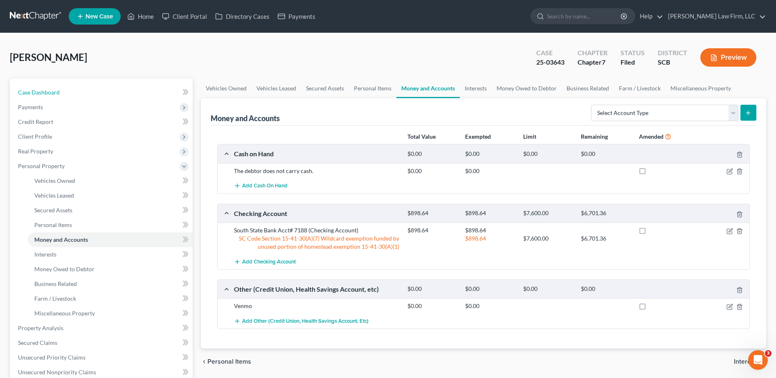
drag, startPoint x: 36, startPoint y: 92, endPoint x: 8, endPoint y: 92, distance: 28.6
click at [36, 92] on span "Case Dashboard" at bounding box center [39, 92] width 42 height 7
select select "0"
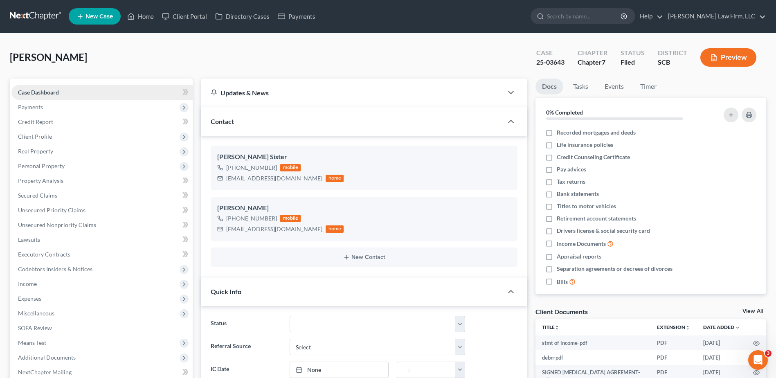
click at [52, 87] on link "Case Dashboard" at bounding box center [101, 92] width 181 height 15
click at [622, 15] on input "search" at bounding box center [584, 16] width 75 height 15
type input "[PERSON_NAME]"
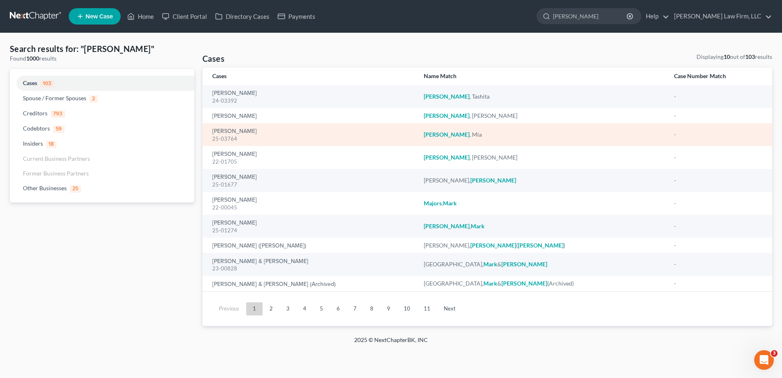
click at [227, 127] on div "[PERSON_NAME] 25-03764" at bounding box center [311, 135] width 198 height 16
click at [227, 129] on link "[PERSON_NAME]" at bounding box center [234, 131] width 45 height 6
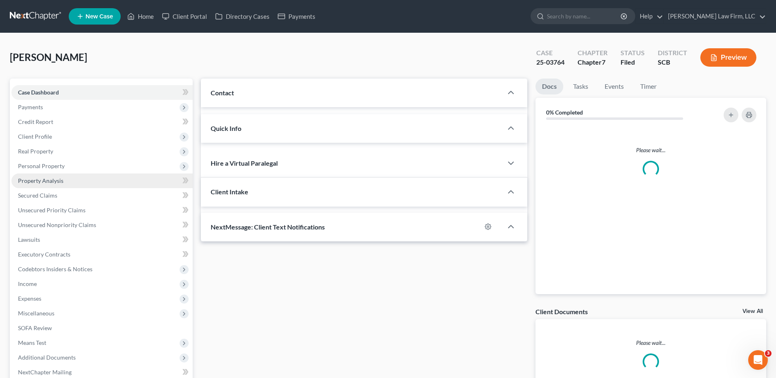
select select "1"
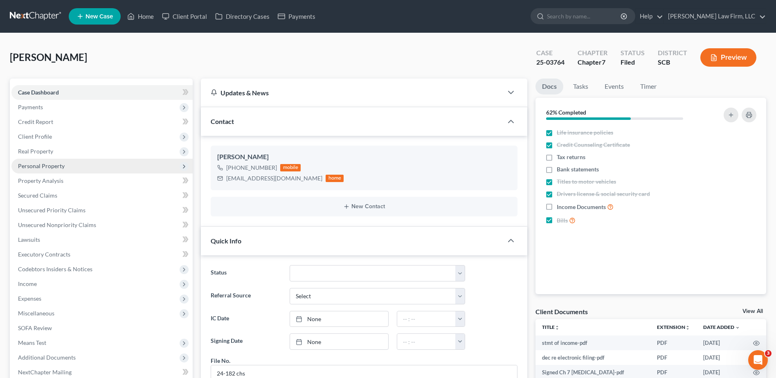
scroll to position [458, 0]
click at [39, 150] on span "Real Property" at bounding box center [35, 151] width 35 height 7
click at [58, 165] on span "Properties Owned" at bounding box center [57, 165] width 47 height 7
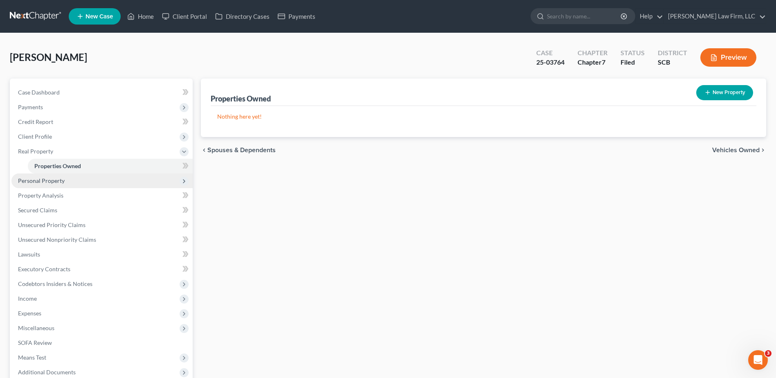
click at [46, 182] on span "Personal Property" at bounding box center [41, 180] width 47 height 7
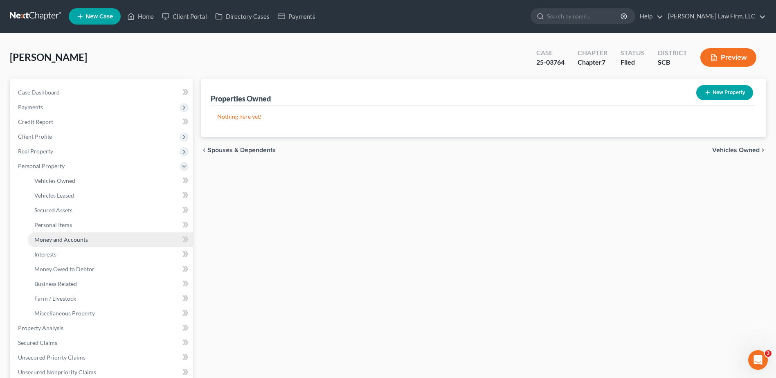
click at [57, 236] on span "Money and Accounts" at bounding box center [61, 239] width 54 height 7
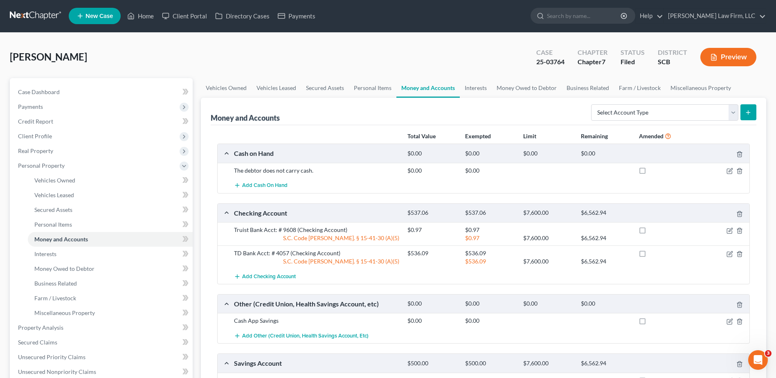
scroll to position [41, 0]
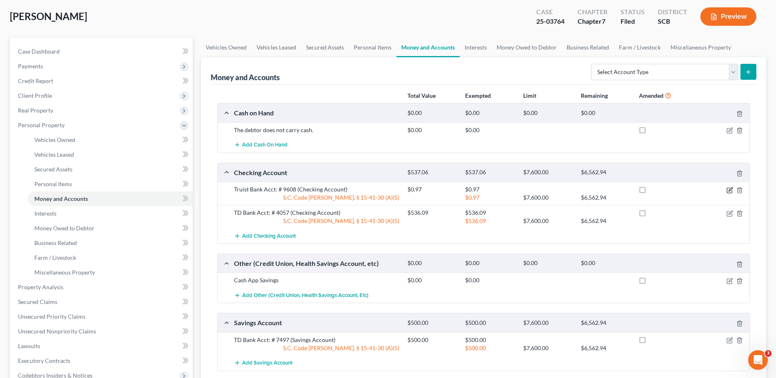
click at [728, 188] on icon "button" at bounding box center [729, 190] width 7 height 7
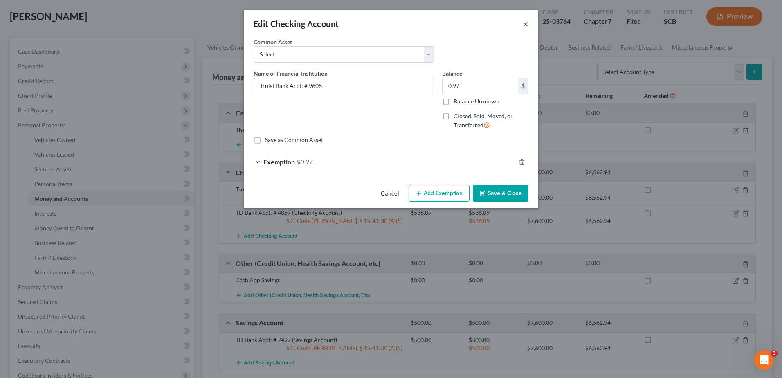
click at [525, 24] on button "×" at bounding box center [526, 24] width 6 height 10
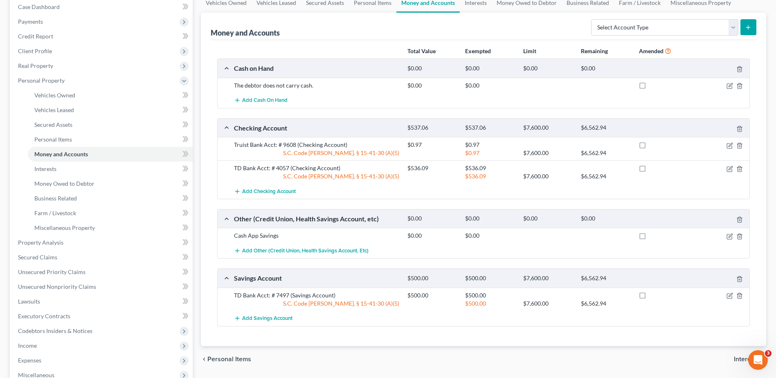
scroll to position [0, 0]
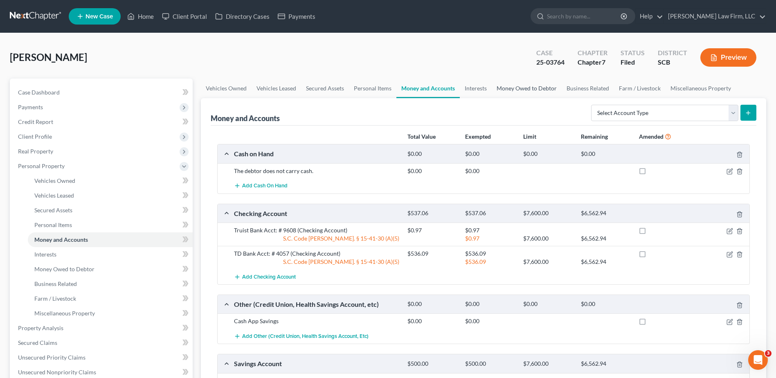
click at [535, 89] on link "Money Owed to Debtor" at bounding box center [527, 89] width 70 height 20
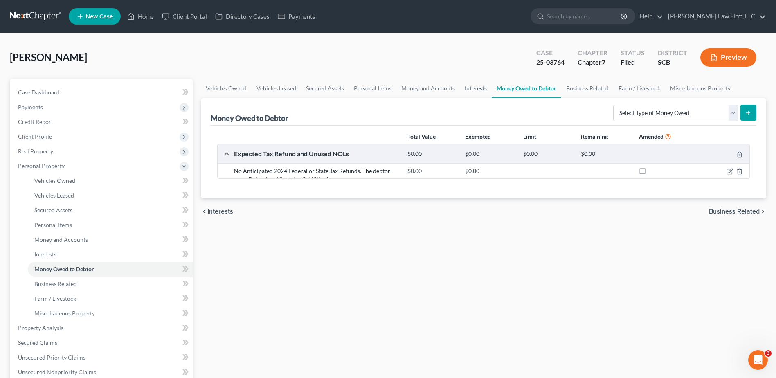
click at [468, 89] on link "Interests" at bounding box center [476, 89] width 32 height 20
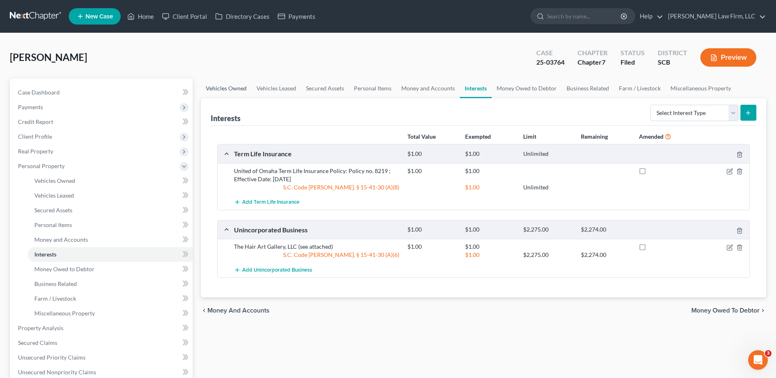
click at [229, 88] on link "Vehicles Owned" at bounding box center [226, 89] width 51 height 20
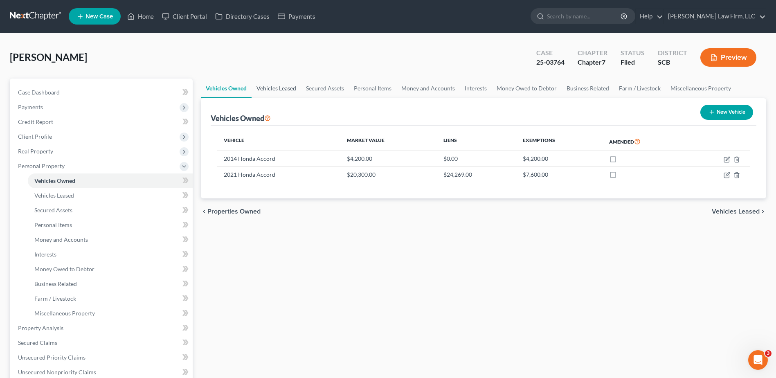
click at [273, 88] on link "Vehicles Leased" at bounding box center [275, 89] width 49 height 20
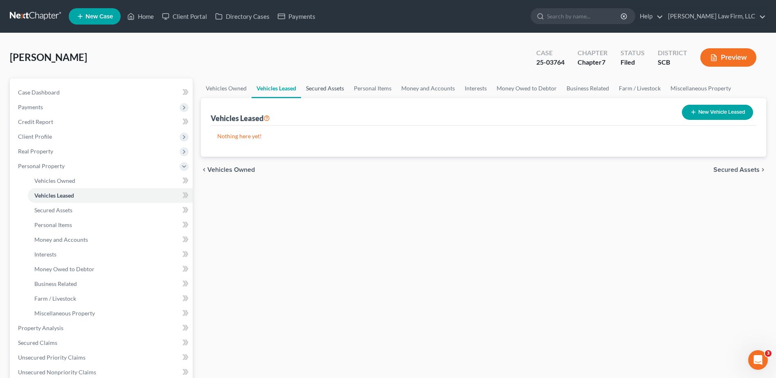
click at [317, 86] on link "Secured Assets" at bounding box center [325, 89] width 48 height 20
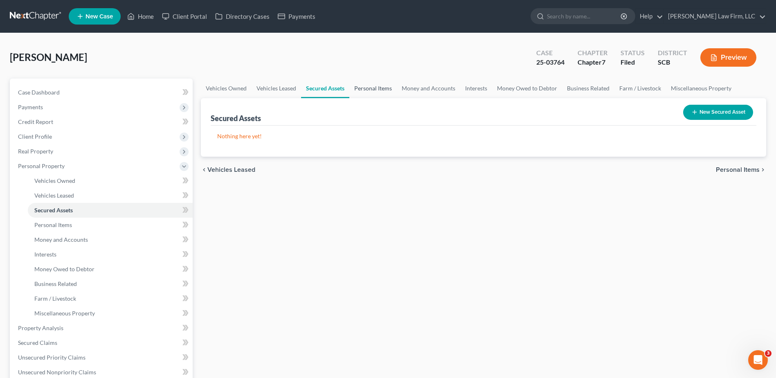
click at [373, 88] on link "Personal Items" at bounding box center [372, 89] width 47 height 20
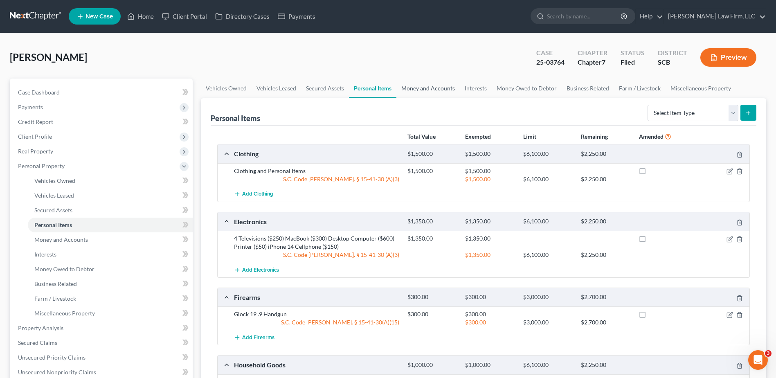
click at [415, 92] on link "Money and Accounts" at bounding box center [427, 89] width 63 height 20
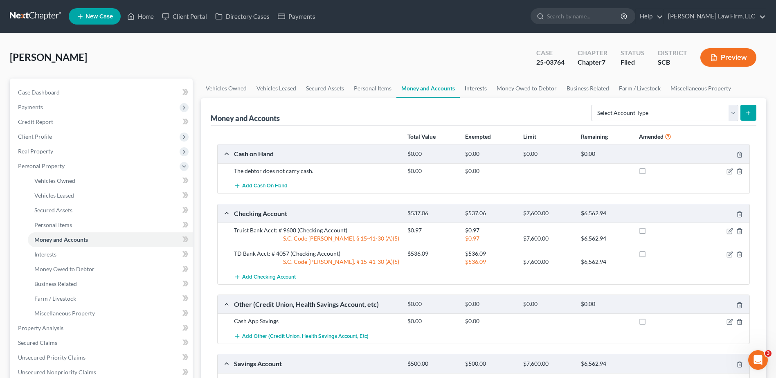
click at [460, 89] on link "Interests" at bounding box center [476, 89] width 32 height 20
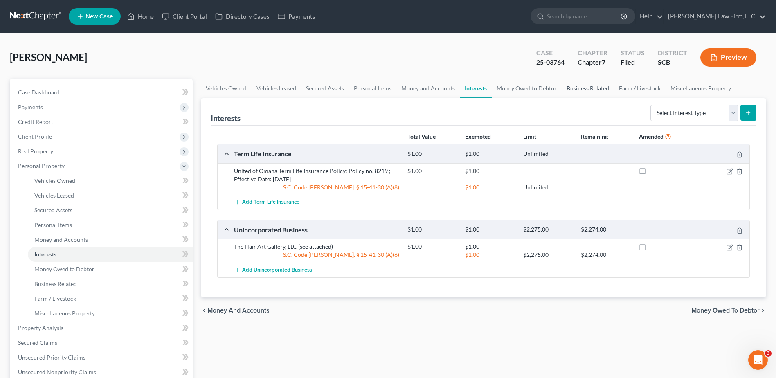
click at [575, 90] on link "Business Related" at bounding box center [587, 89] width 52 height 20
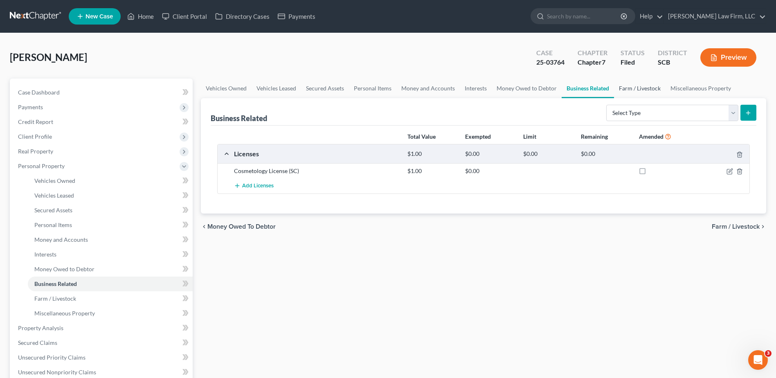
click at [633, 93] on link "Farm / Livestock" at bounding box center [640, 89] width 52 height 20
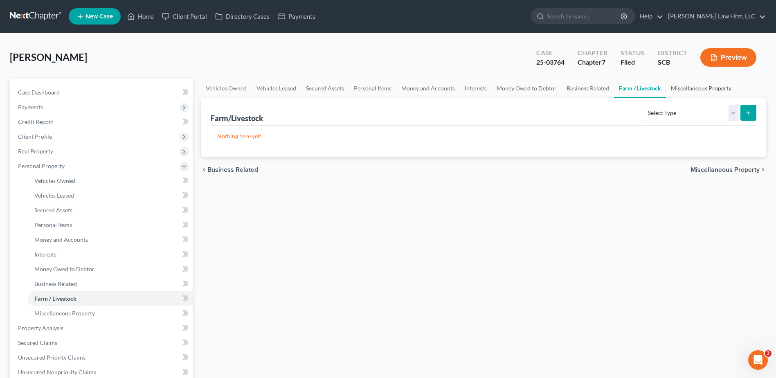
click at [677, 88] on link "Miscellaneous Property" at bounding box center [701, 89] width 70 height 20
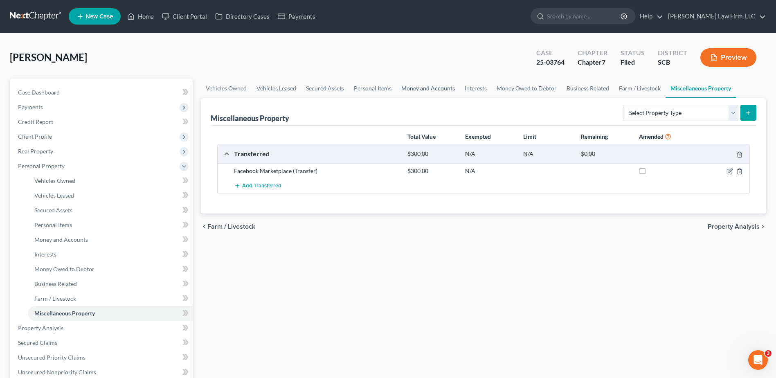
click at [436, 92] on link "Money and Accounts" at bounding box center [427, 89] width 63 height 20
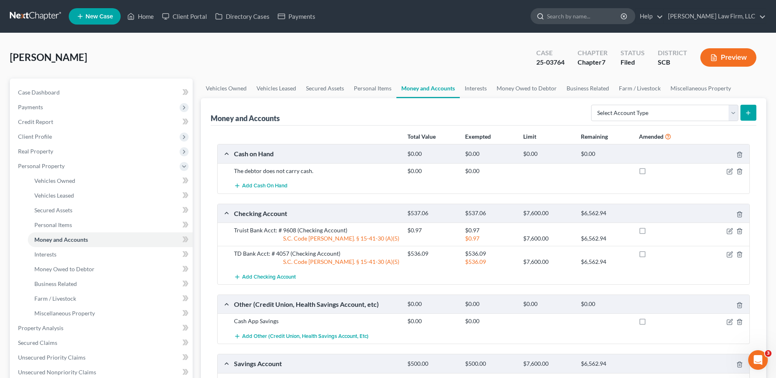
click at [615, 16] on input "search" at bounding box center [584, 16] width 75 height 15
type input "[PERSON_NAME]"
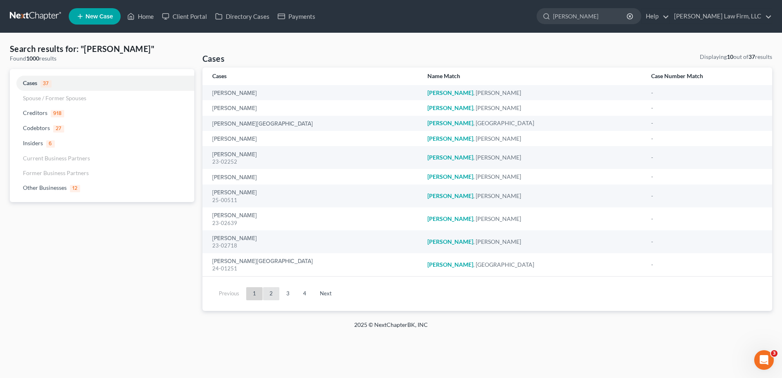
click at [271, 295] on link "2" at bounding box center [271, 293] width 16 height 13
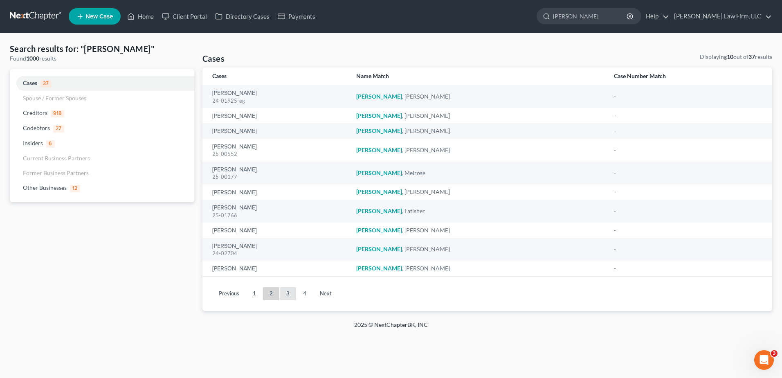
click at [284, 290] on link "3" at bounding box center [288, 293] width 16 height 13
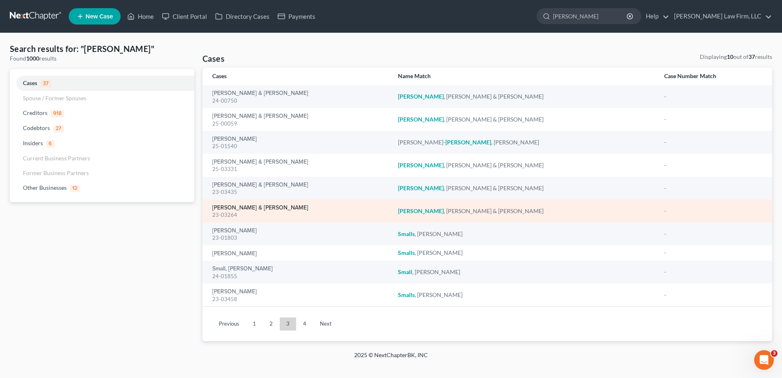
click at [251, 205] on link "[PERSON_NAME] & [PERSON_NAME]" at bounding box center [260, 208] width 96 height 6
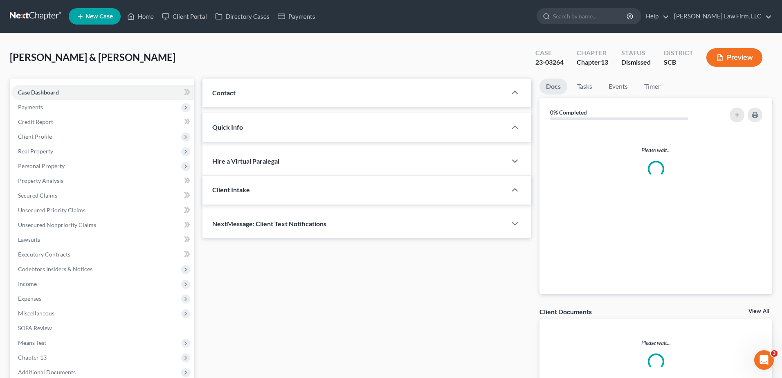
select select "0"
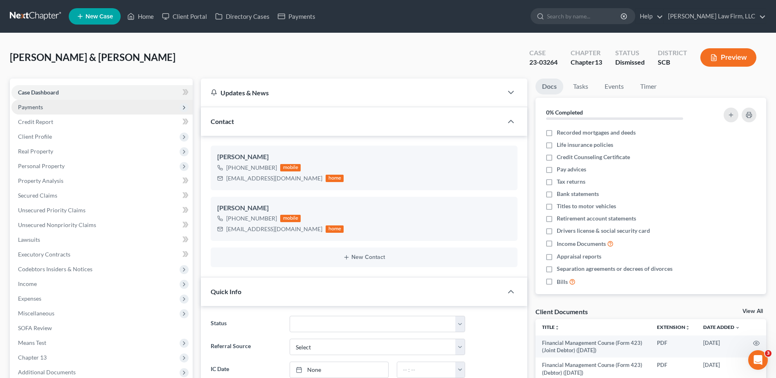
click at [36, 109] on span "Payments" at bounding box center [30, 106] width 25 height 7
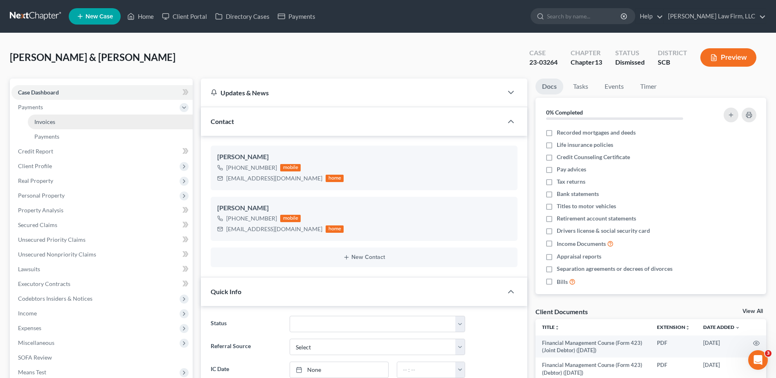
click at [45, 119] on span "Invoices" at bounding box center [44, 121] width 21 height 7
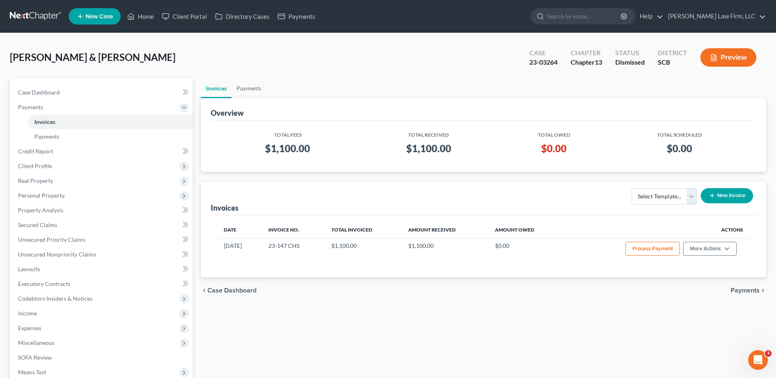
click at [721, 196] on button "New Invoice" at bounding box center [726, 195] width 52 height 15
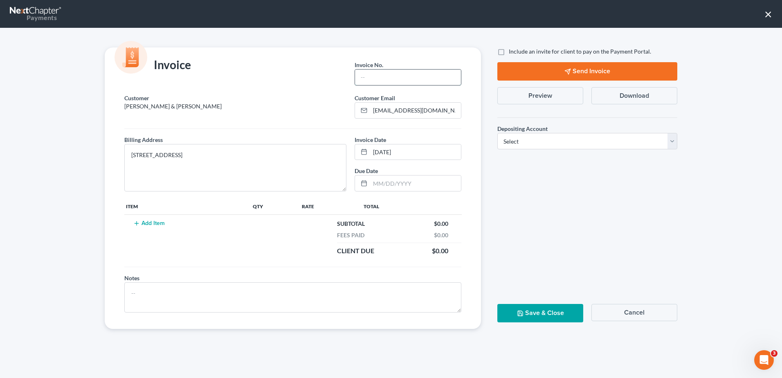
click at [409, 79] on input "text" at bounding box center [408, 78] width 106 height 16
type input "MTR [DATE]"
click at [146, 222] on button "Add Item" at bounding box center [149, 223] width 36 height 7
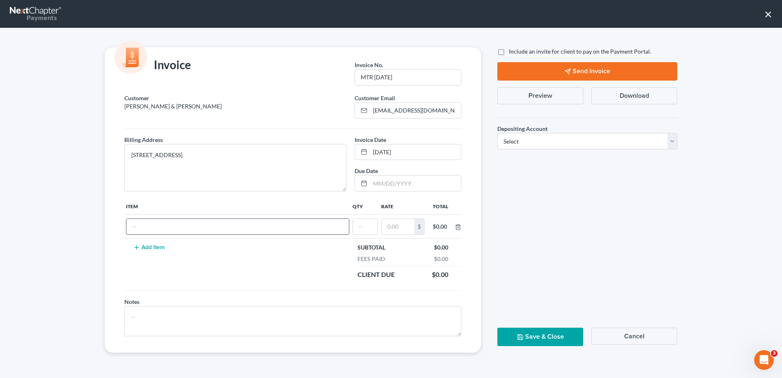
click at [173, 227] on input "text" at bounding box center [237, 227] width 222 height 16
type input "MTR Fees"
type input "1"
type input "650"
drag, startPoint x: 496, startPoint y: 146, endPoint x: 501, endPoint y: 145, distance: 5.0
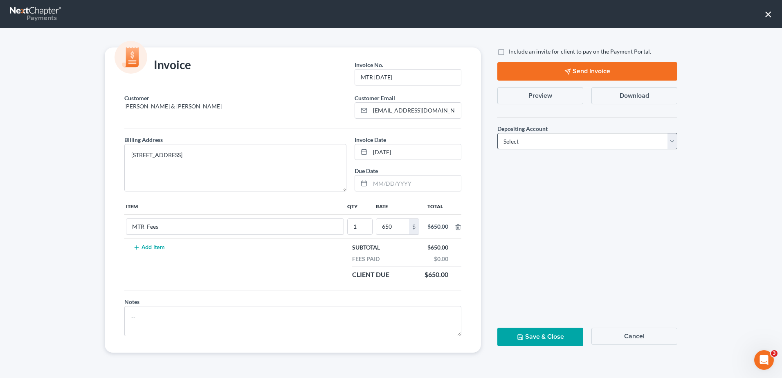
click at [497, 146] on div "Depositing Account * Select Operation Trust" at bounding box center [587, 133] width 188 height 45
click at [502, 146] on select "Select Operation Trust" at bounding box center [587, 141] width 180 height 16
select select "1"
click at [497, 133] on select "Select Operation Trust" at bounding box center [587, 141] width 180 height 16
click at [552, 335] on button "Save & Close" at bounding box center [540, 337] width 86 height 18
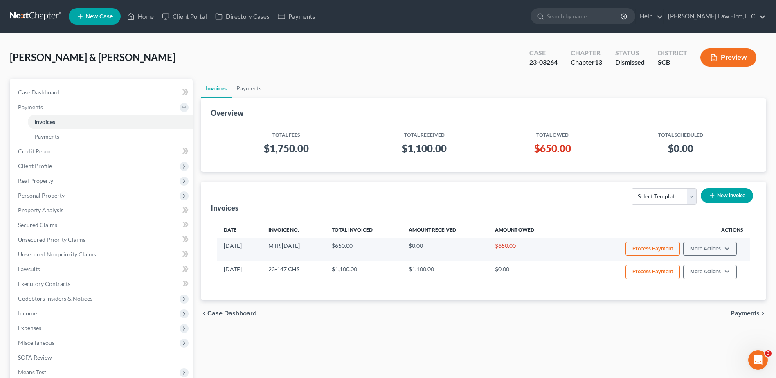
click at [654, 249] on button "Process Payment" at bounding box center [652, 249] width 54 height 14
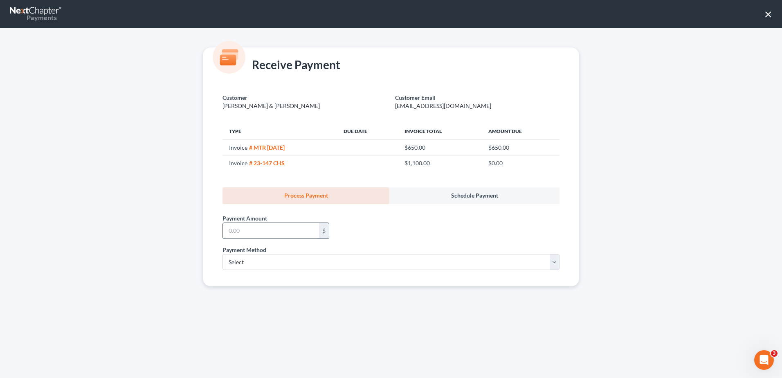
drag, startPoint x: 262, startPoint y: 228, endPoint x: 269, endPoint y: 229, distance: 7.5
click at [263, 229] on input "text" at bounding box center [271, 231] width 96 height 16
type input "650.00"
drag, startPoint x: 247, startPoint y: 261, endPoint x: 245, endPoint y: 270, distance: 9.2
click at [247, 261] on select "Select ACH Credit Card" at bounding box center [390, 262] width 337 height 16
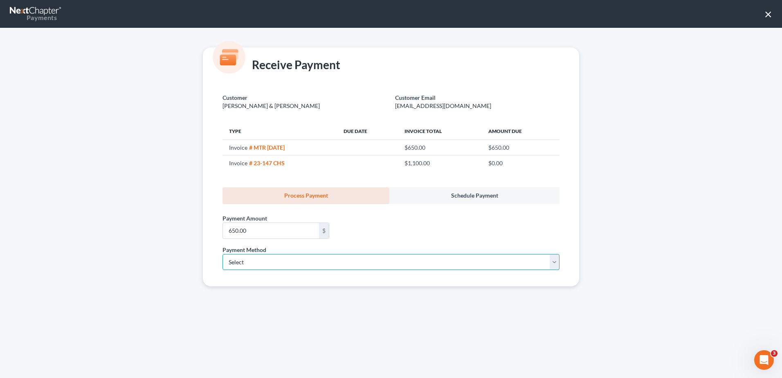
select select "1"
click at [222, 254] on select "Select ACH Credit Card" at bounding box center [390, 262] width 337 height 16
select select "42"
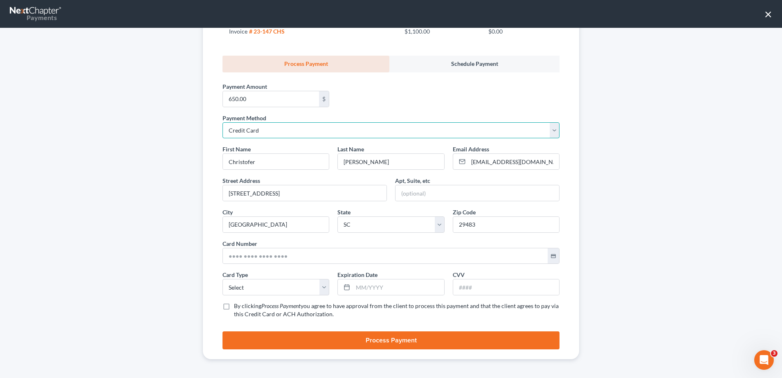
scroll to position [132, 0]
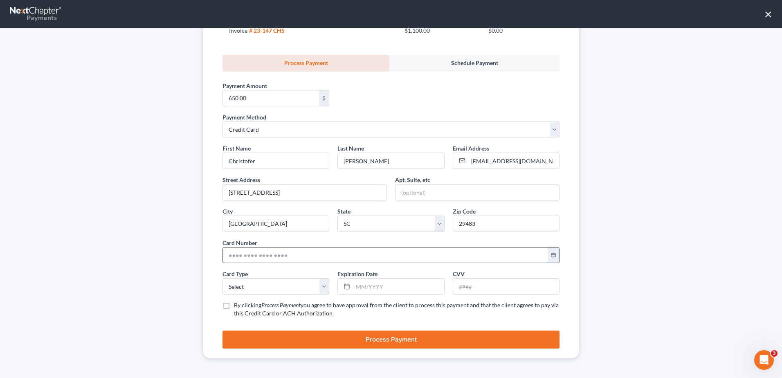
drag, startPoint x: 246, startPoint y: 257, endPoint x: 255, endPoint y: 259, distance: 8.8
click at [246, 257] on input "text" at bounding box center [385, 255] width 325 height 16
type input "[CREDIT_CARD_NUMBER]"
drag, startPoint x: 255, startPoint y: 292, endPoint x: 251, endPoint y: 295, distance: 5.8
click at [255, 292] on select "Select Visa MasterCard Discover American Express" at bounding box center [275, 286] width 107 height 16
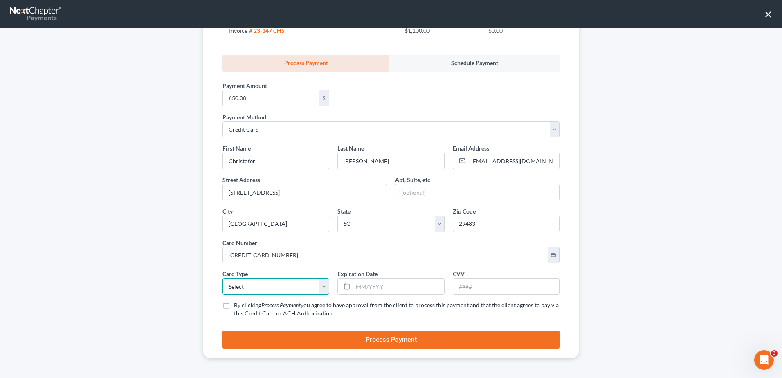
select select "1"
click at [222, 278] on select "Select Visa MasterCard Discover American Express" at bounding box center [275, 286] width 107 height 16
click at [381, 286] on input "text" at bounding box center [398, 286] width 91 height 16
type input "07/2029"
click at [503, 288] on input "text" at bounding box center [506, 286] width 106 height 16
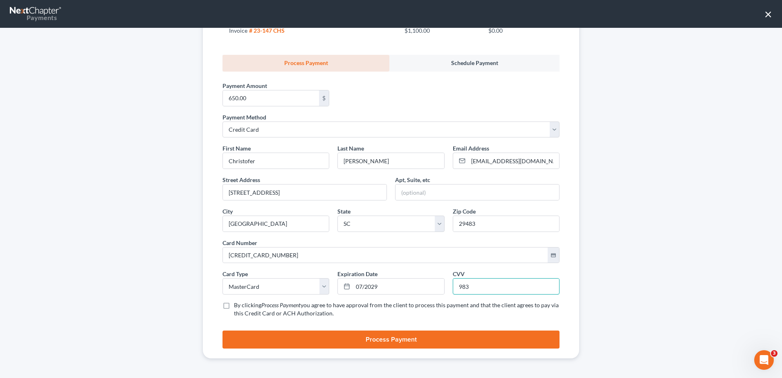
type input "983"
drag, startPoint x: 161, startPoint y: 198, endPoint x: 229, endPoint y: 259, distance: 91.5
click at [162, 198] on div "Receive Payment Customer [PERSON_NAME] & [PERSON_NAME] Customer Email [EMAIL_AD…" at bounding box center [391, 203] width 782 height 350
click at [256, 307] on span "By clicking" at bounding box center [247, 304] width 27 height 7
click at [242, 306] on input "By clicking Process Payment you agree to have approval from the client to proce…" at bounding box center [239, 303] width 5 height 5
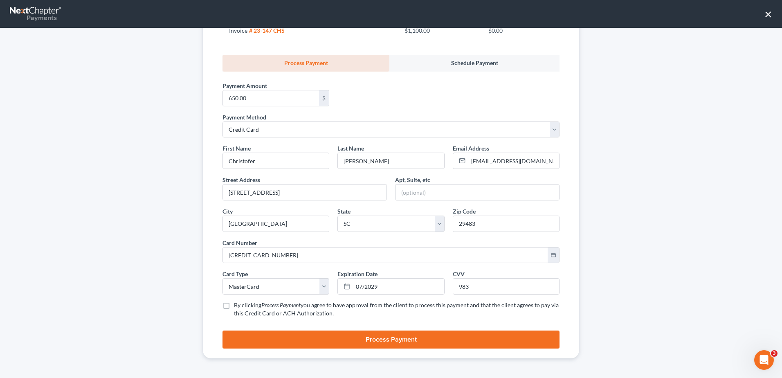
checkbox input "true"
click at [389, 335] on button "Process Payment" at bounding box center [390, 339] width 337 height 18
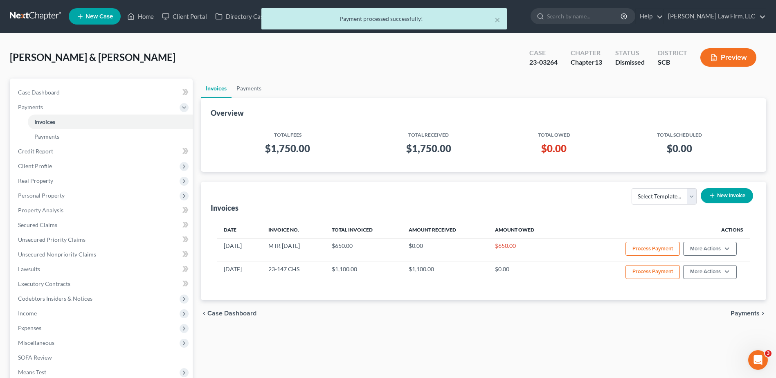
click at [200, 176] on div "Invoices Payments Overview Total Fees Total Received Total Owed Total Scheduled…" at bounding box center [483, 278] width 573 height 399
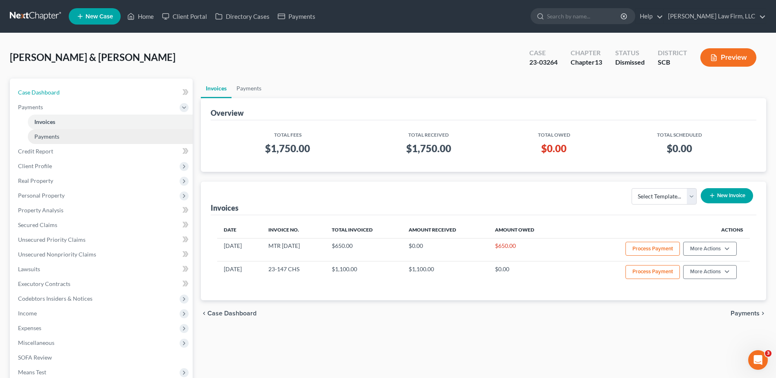
drag, startPoint x: 47, startPoint y: 92, endPoint x: 175, endPoint y: 139, distance: 136.4
click at [47, 92] on span "Case Dashboard" at bounding box center [39, 92] width 42 height 7
select select "0"
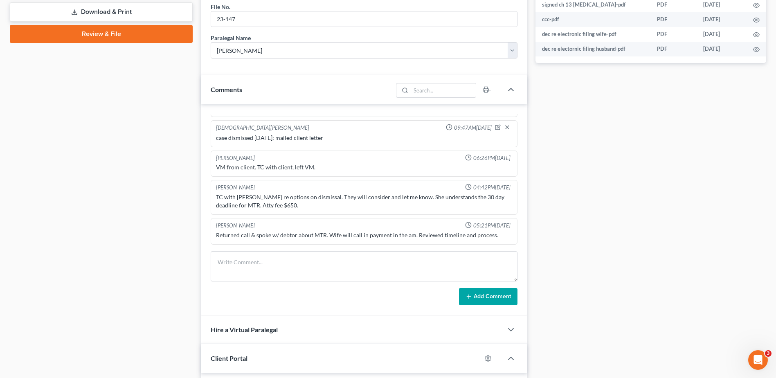
scroll to position [940, 0]
